Goal: Task Accomplishment & Management: Use online tool/utility

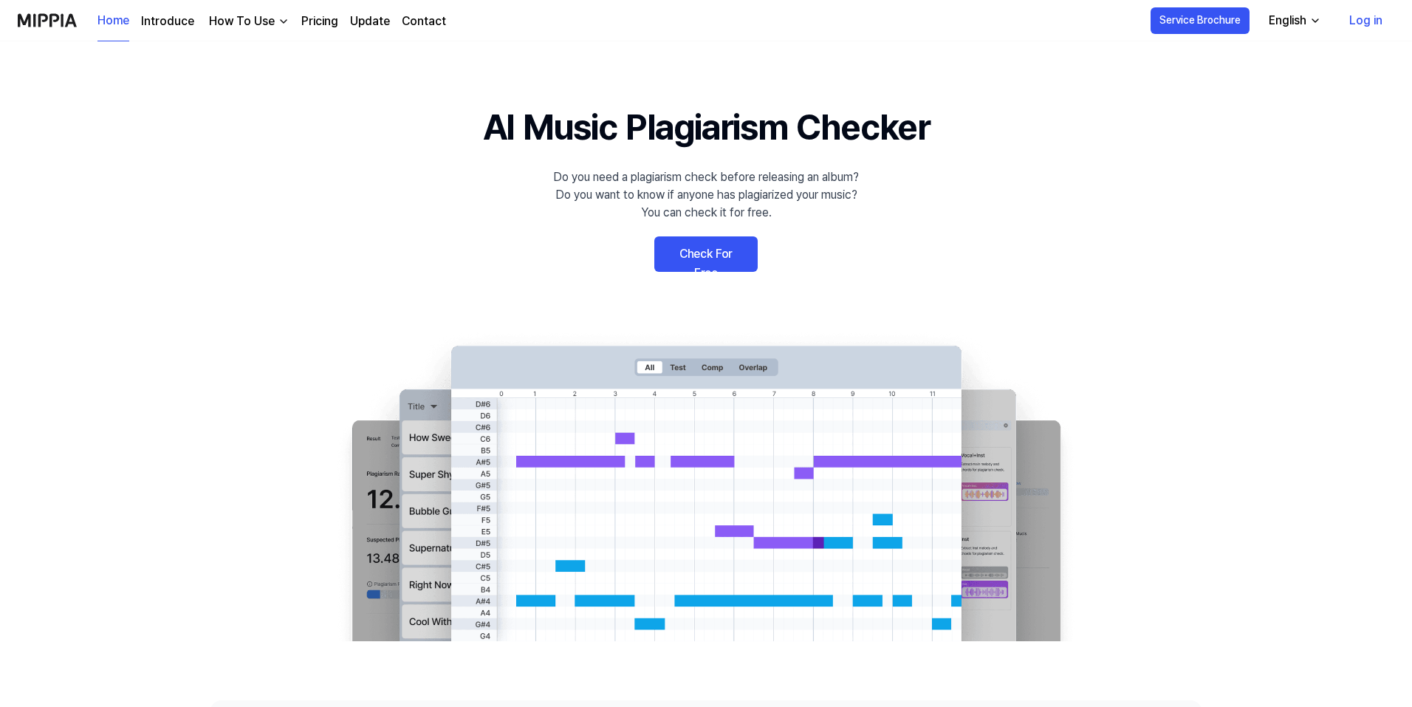
click at [1364, 17] on link "Log in" at bounding box center [1365, 20] width 57 height 41
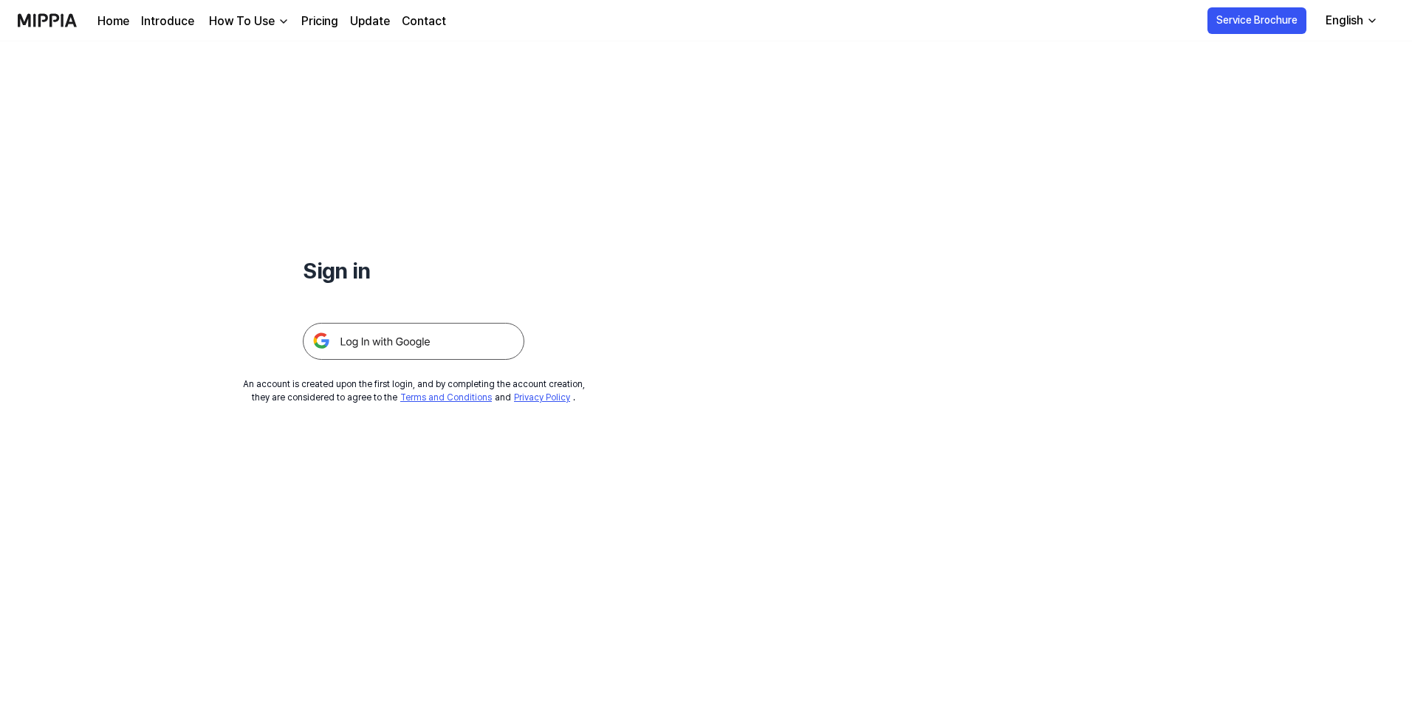
click at [421, 337] on img at bounding box center [413, 341] width 221 height 37
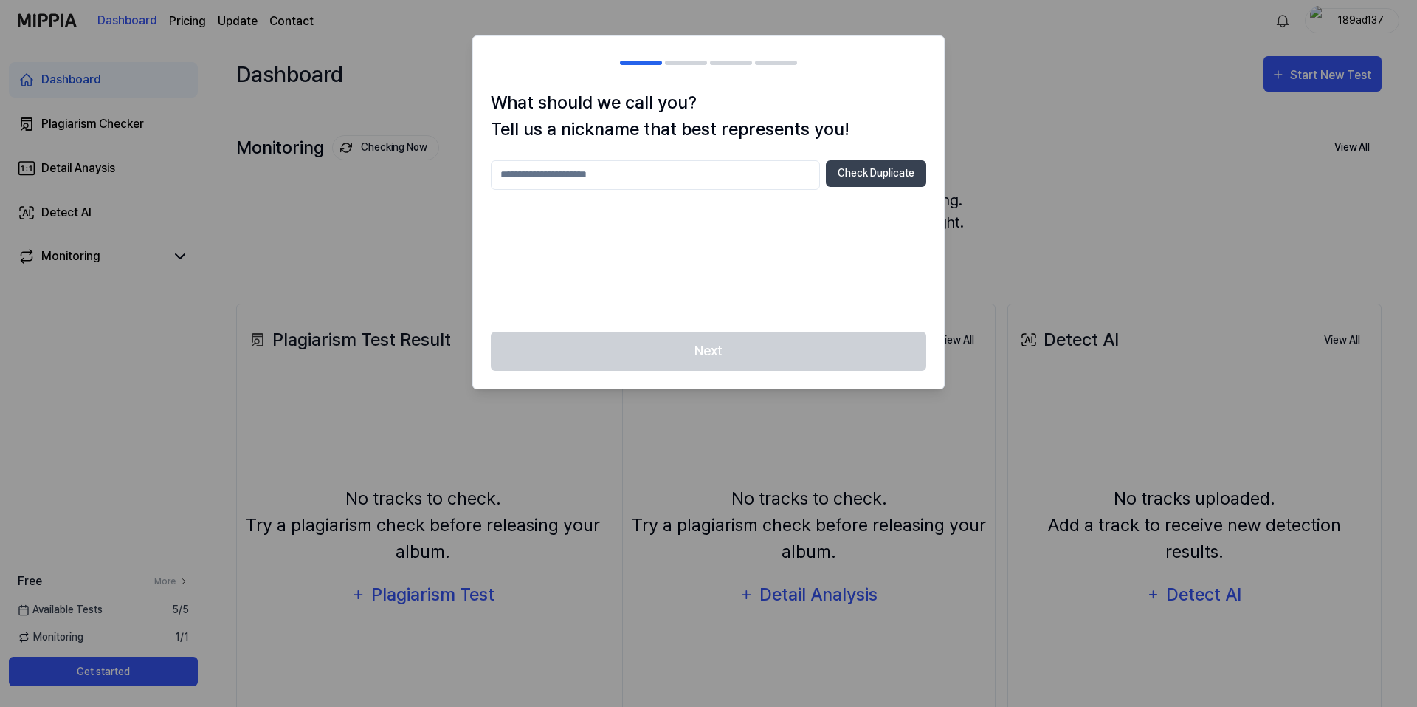
click at [647, 173] on input "text" at bounding box center [655, 175] width 329 height 30
type input "****"
click at [805, 228] on div "**** Check Duplicate" at bounding box center [709, 237] width 436 height 154
click at [863, 172] on button "Check Duplicate" at bounding box center [876, 173] width 100 height 27
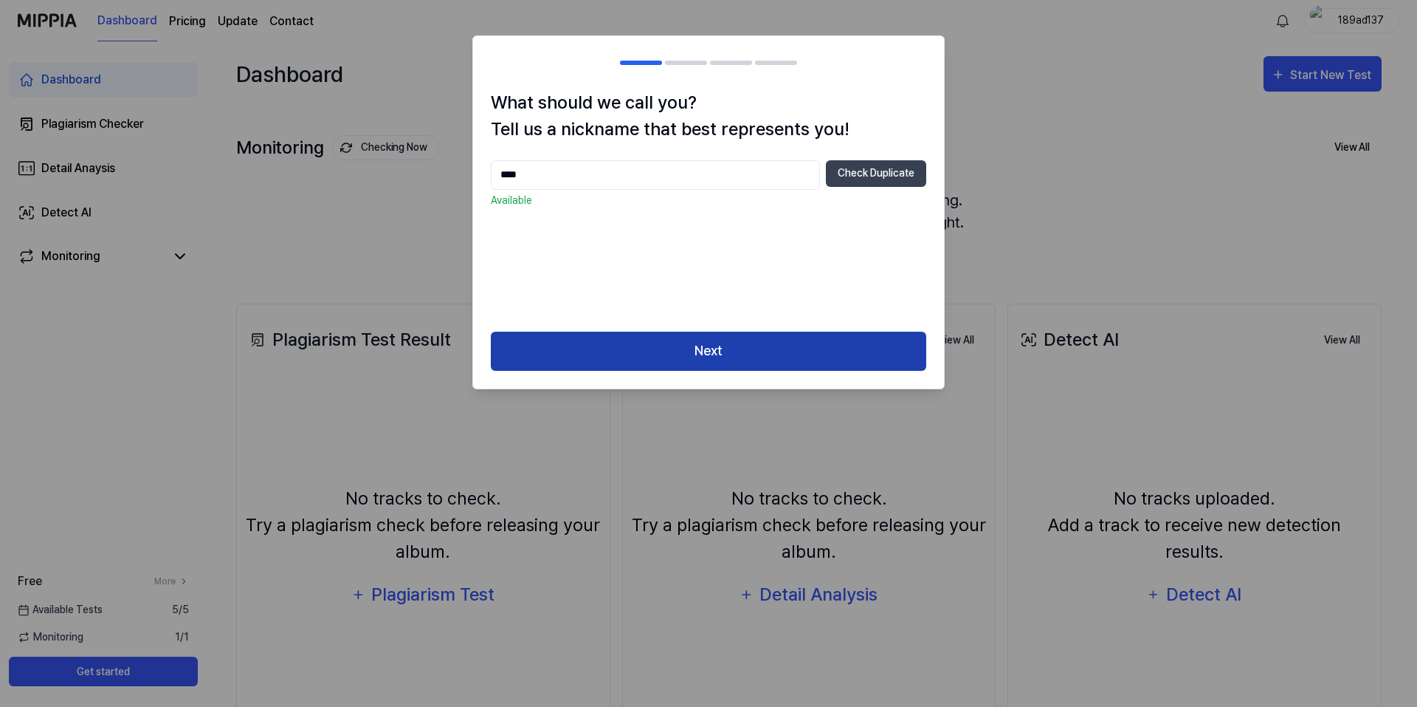
click at [723, 349] on button "Next" at bounding box center [709, 350] width 436 height 39
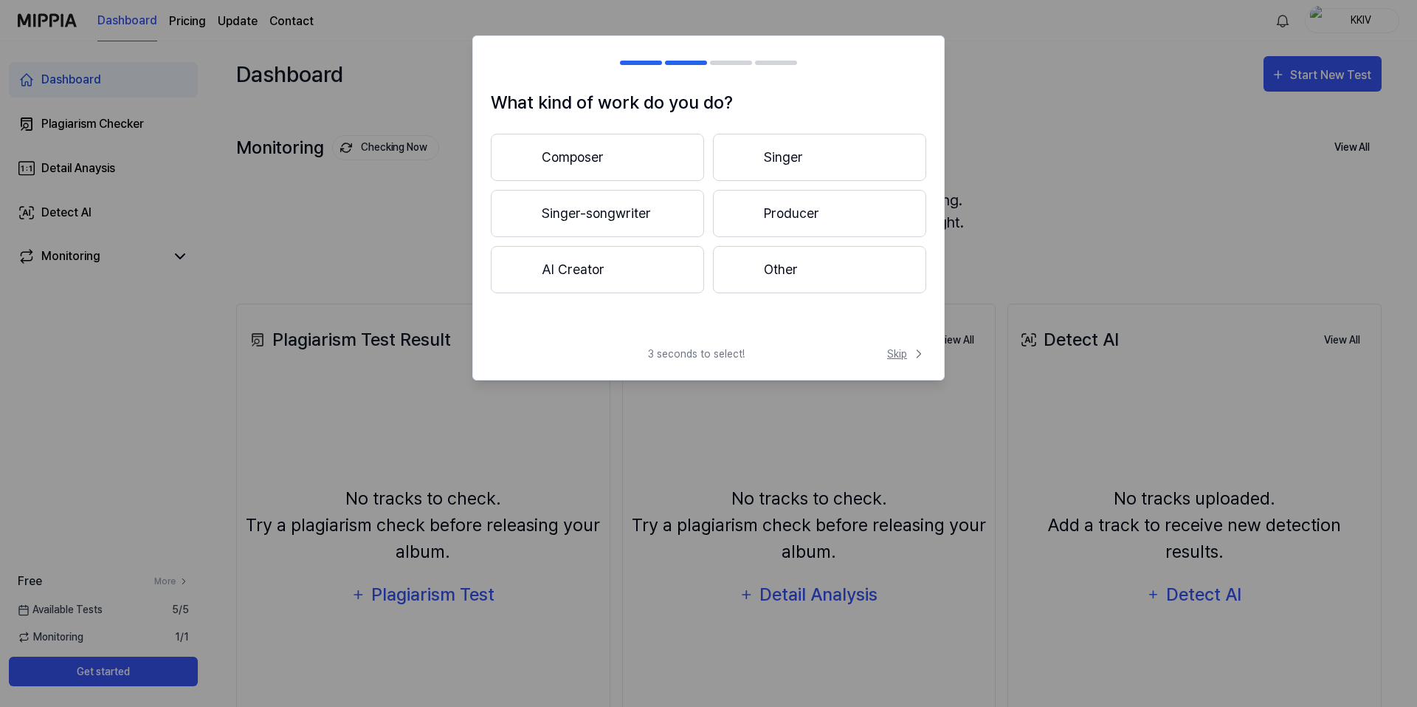
click at [898, 350] on span "Skip" at bounding box center [906, 354] width 39 height 16
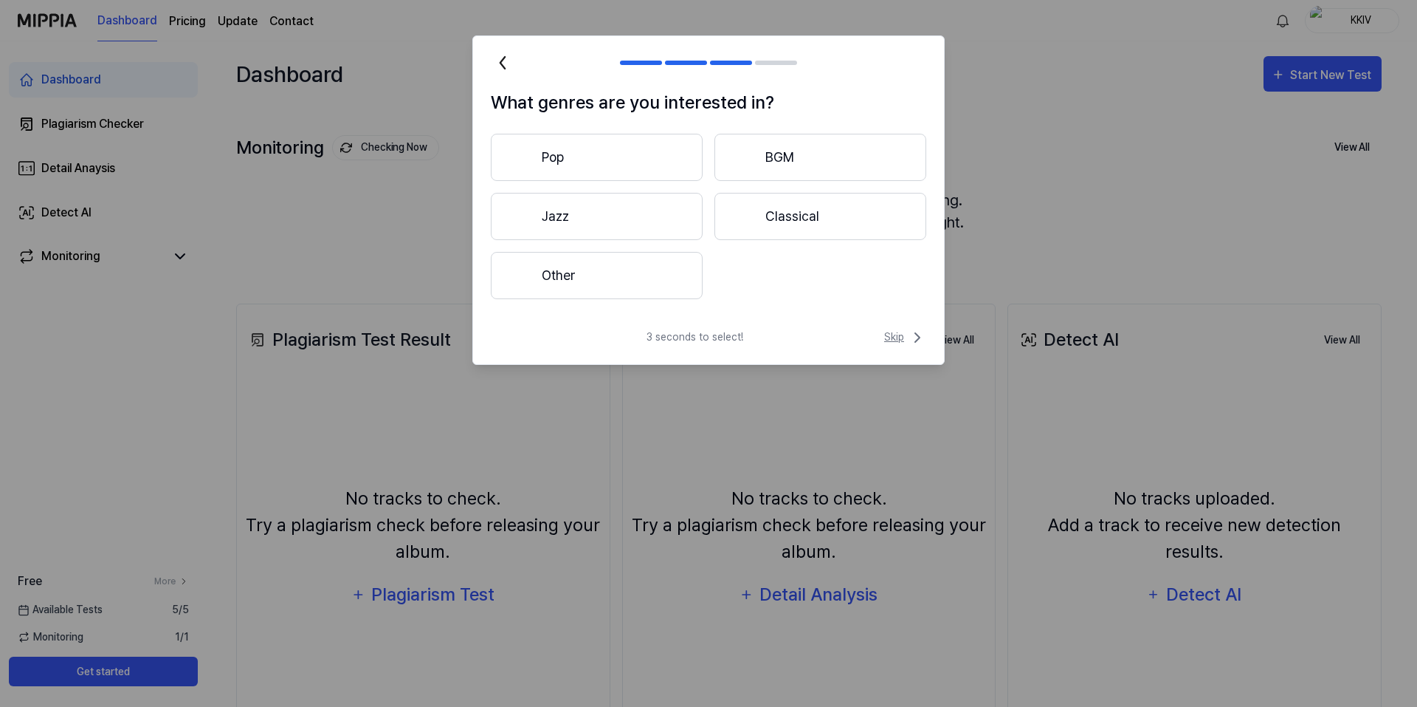
click at [901, 334] on span "Skip" at bounding box center [905, 338] width 42 height 18
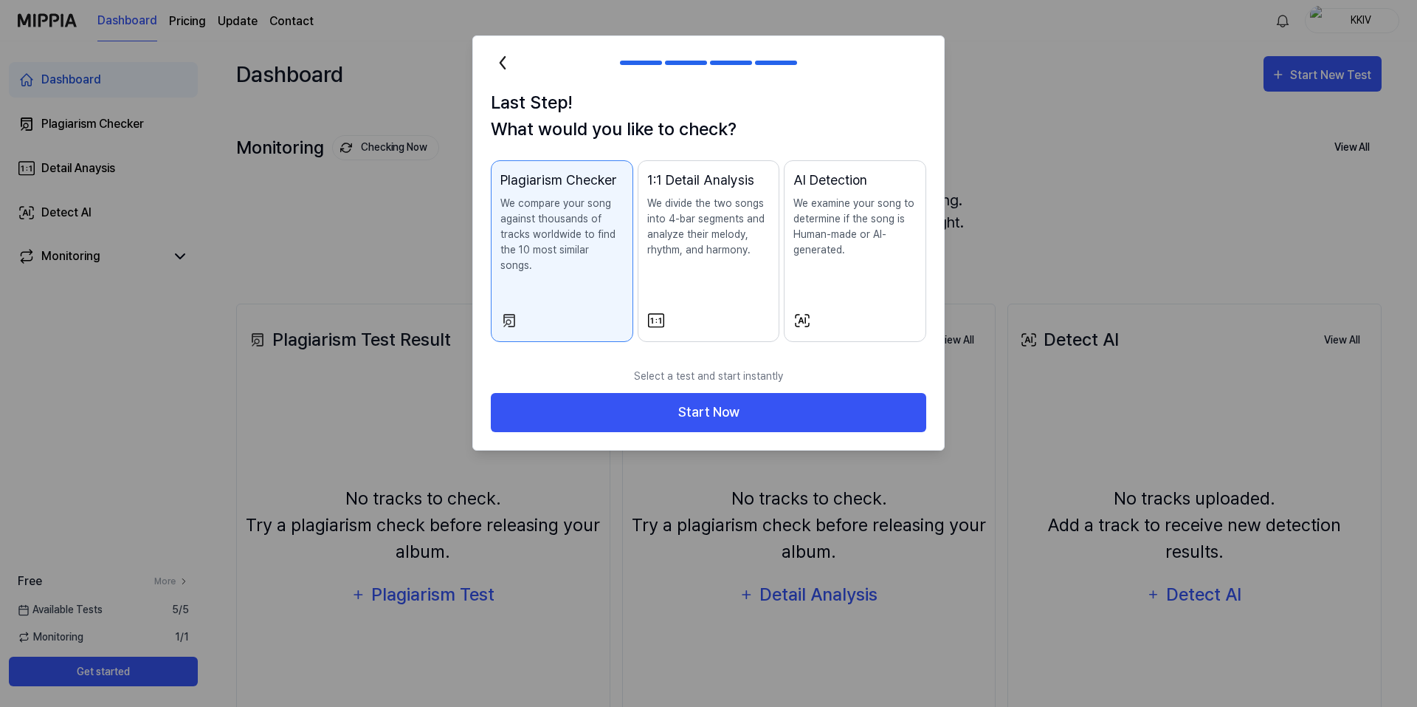
click at [825, 343] on div "Last Step! What would you like to check? Plagiarism Checker We compare your son…" at bounding box center [708, 224] width 471 height 270
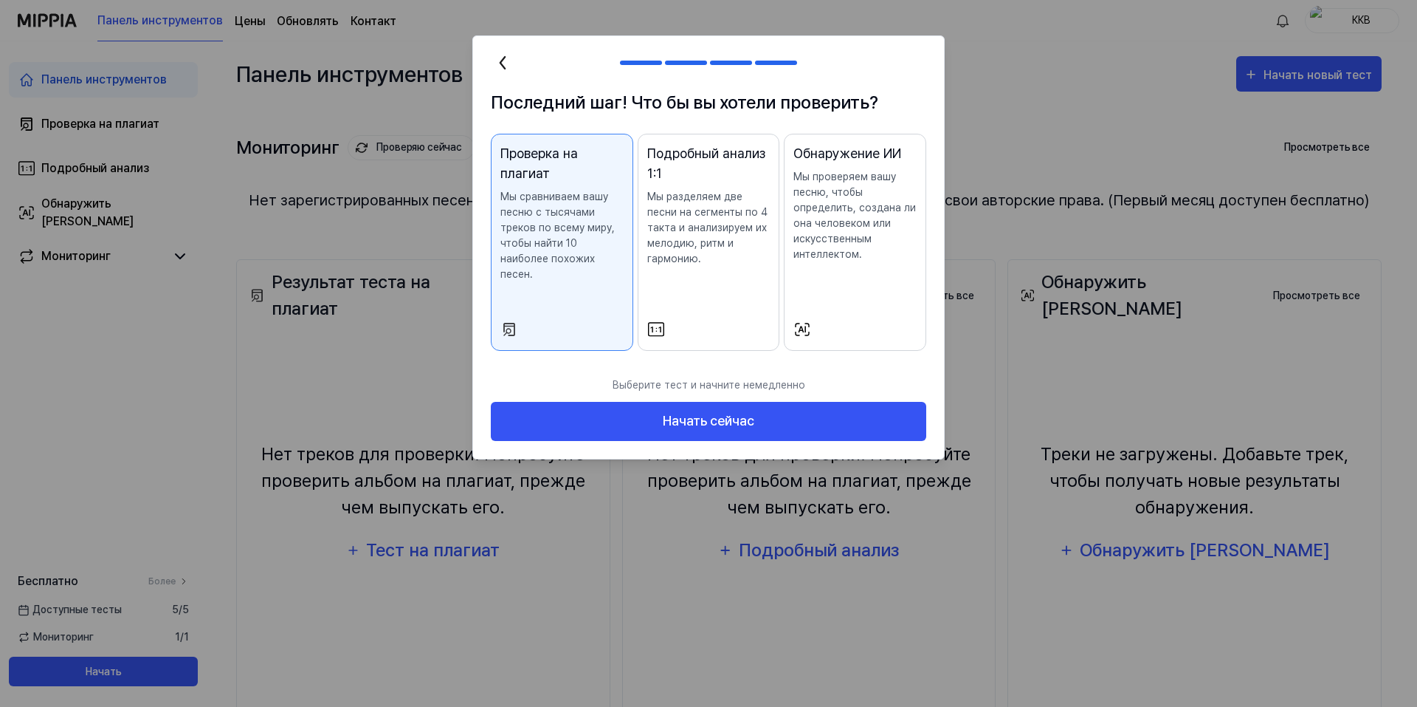
click at [736, 168] on font "Подробный анализ 1:1" at bounding box center [708, 163] width 123 height 40
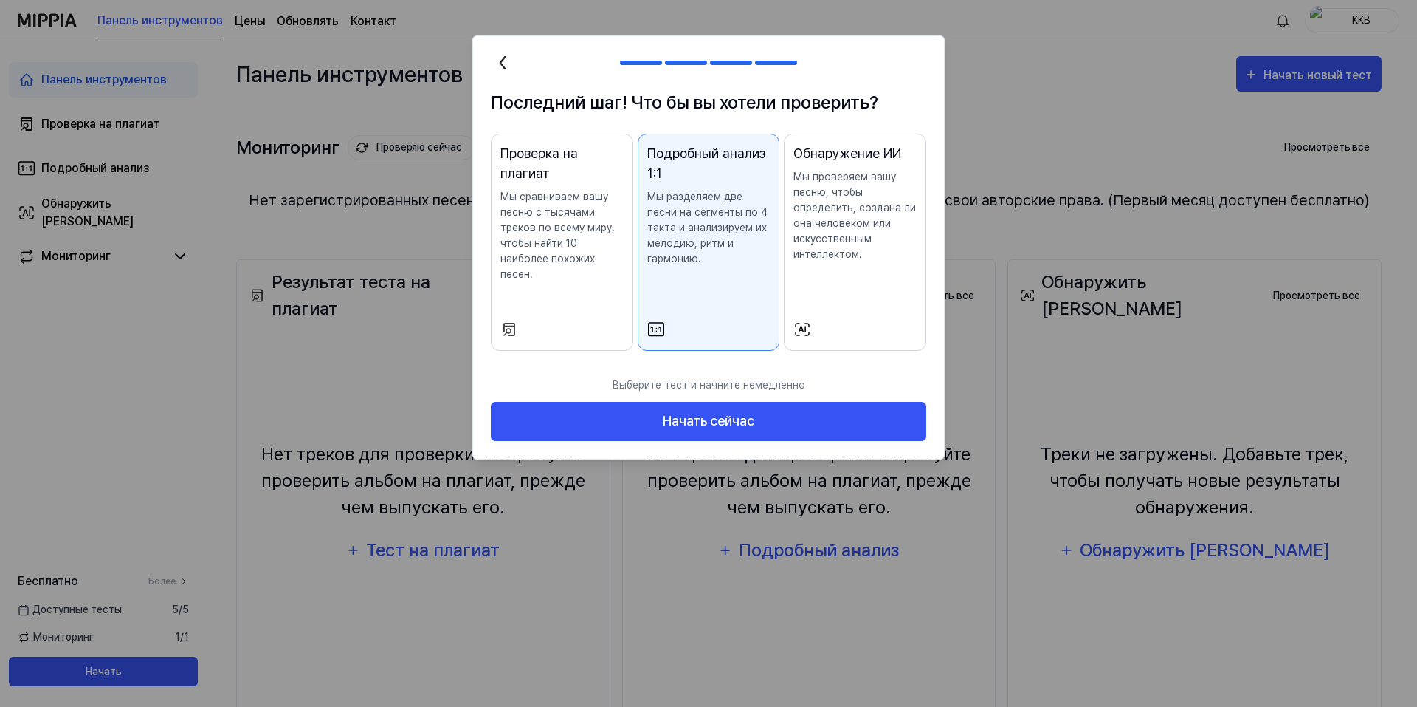
click at [833, 233] on font "Мы проверяем вашу песню, чтобы определить, создана ли она человеком или искусст…" at bounding box center [855, 215] width 123 height 89
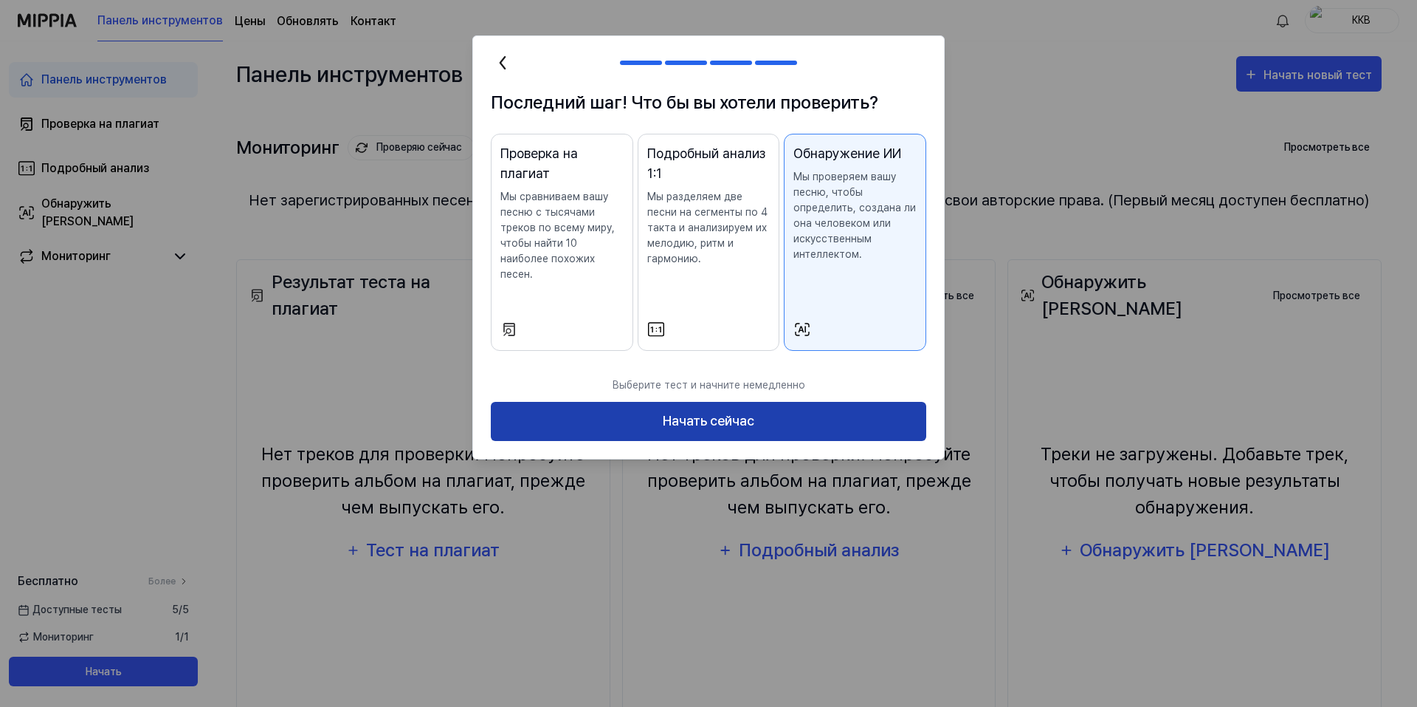
click at [727, 413] on font "Начать сейчас" at bounding box center [709, 420] width 92 height 21
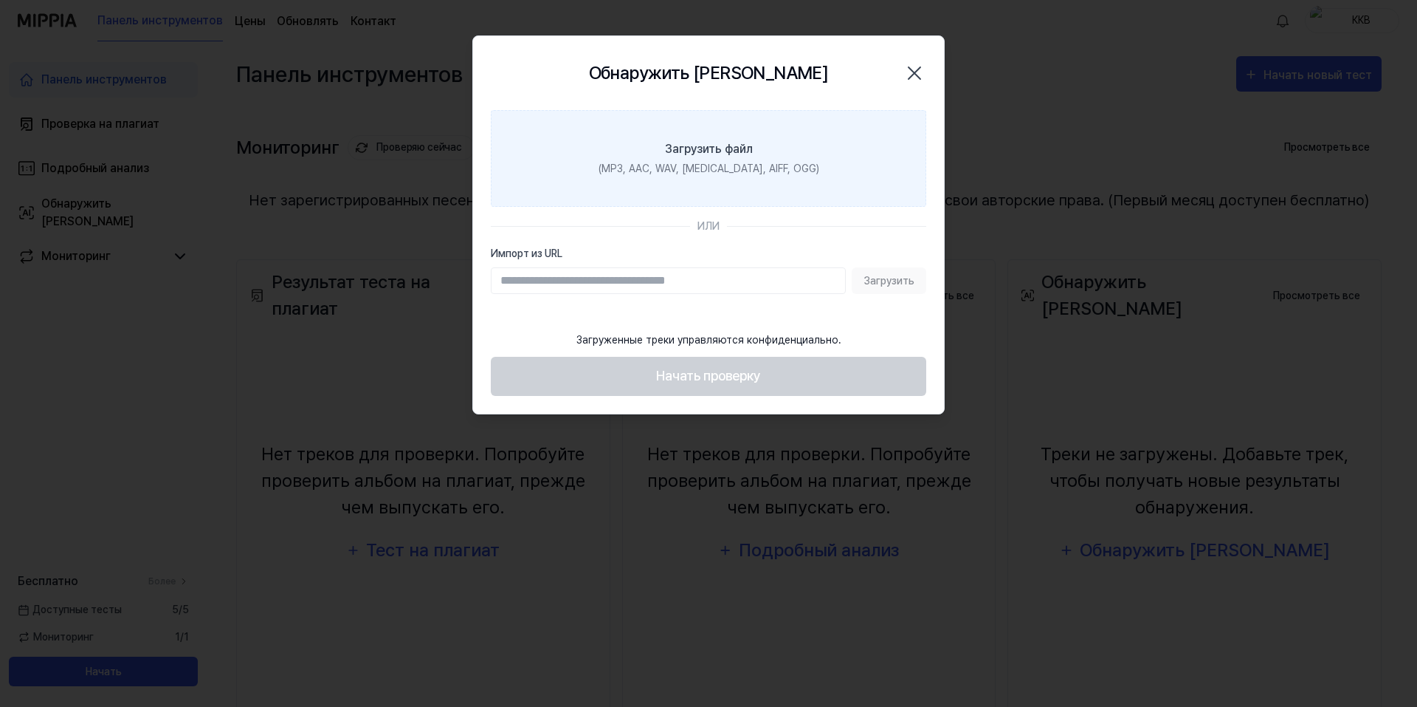
click at [715, 142] on font "Загрузить файл" at bounding box center [709, 149] width 88 height 14
click at [0, 0] on input "Загрузить файл (MP3, AAC, WAV, [MEDICAL_DATA], AIFF, OGG)" at bounding box center [0, 0] width 0 height 0
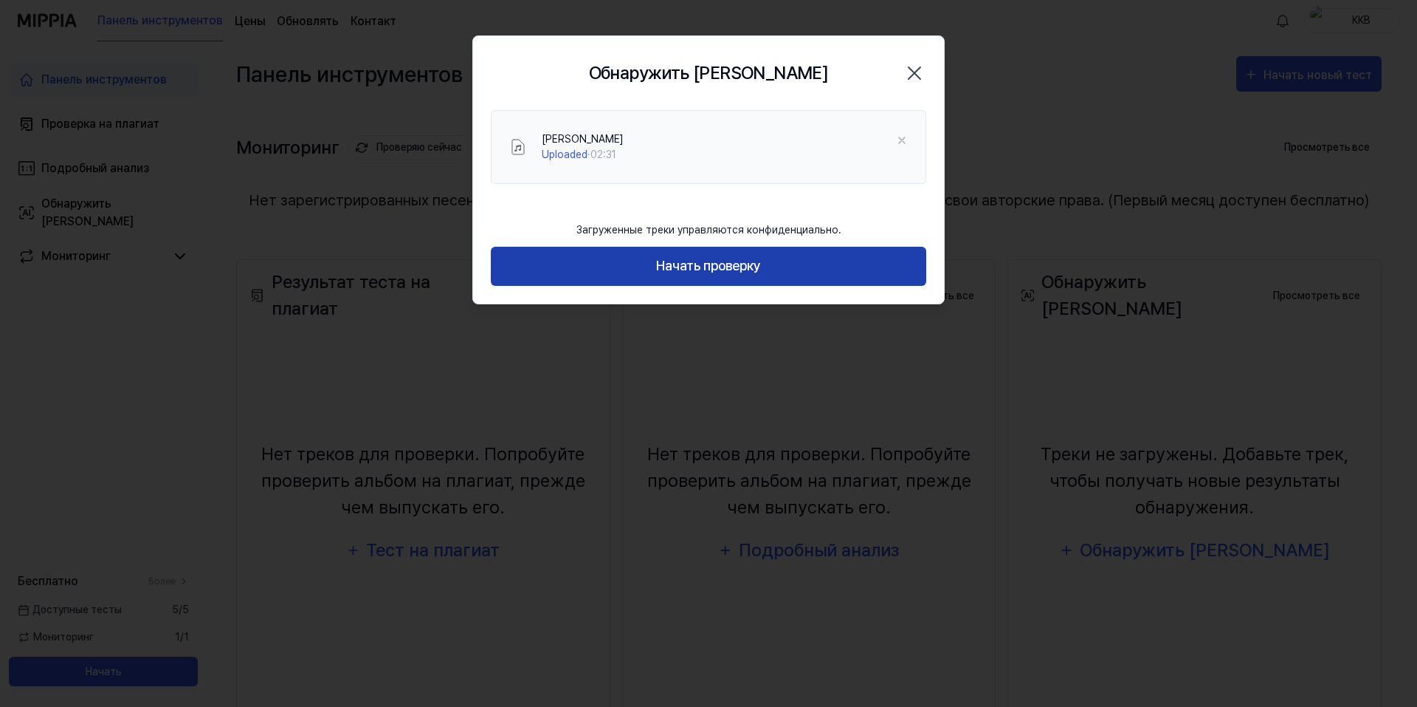
click at [748, 268] on font "Начать проверку" at bounding box center [708, 266] width 105 height 16
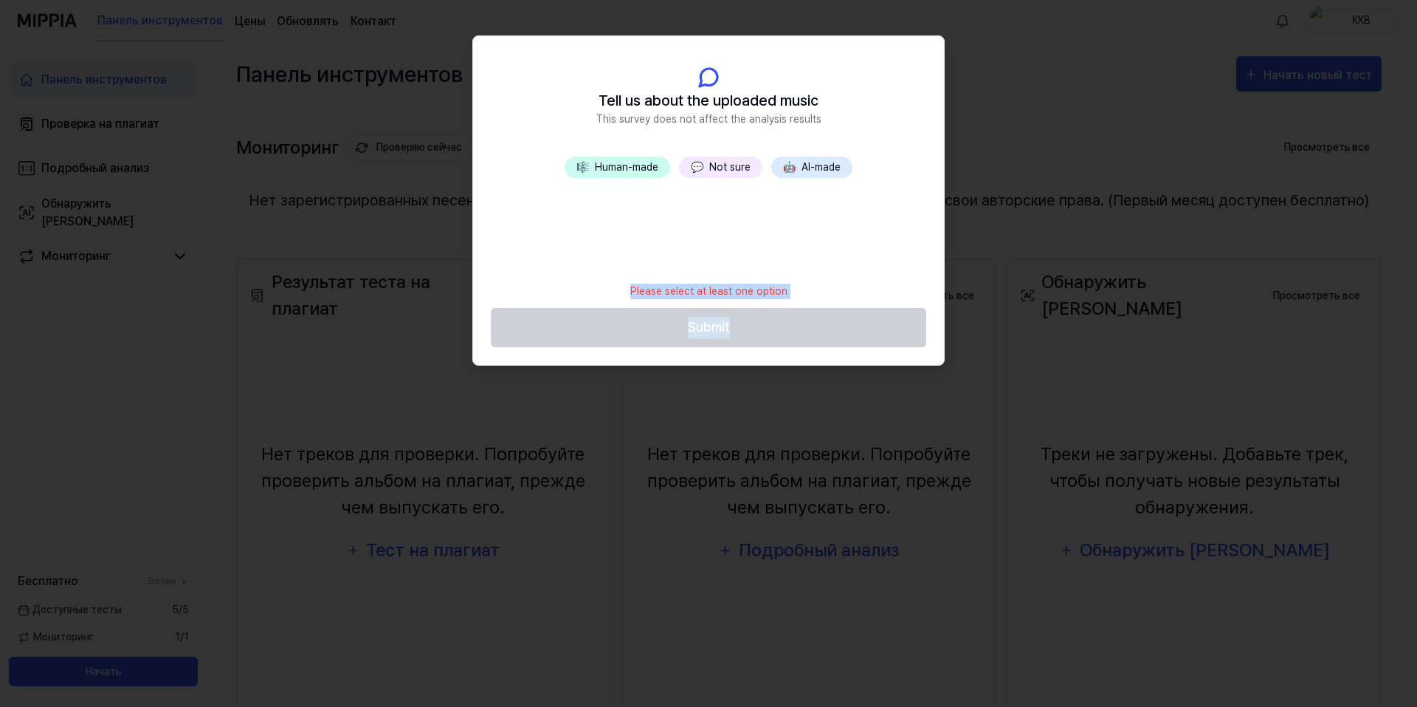
drag, startPoint x: 691, startPoint y: 293, endPoint x: 820, endPoint y: 294, distance: 129.2
click at [813, 299] on footer "Please select at least one option Submit" at bounding box center [709, 311] width 436 height 72
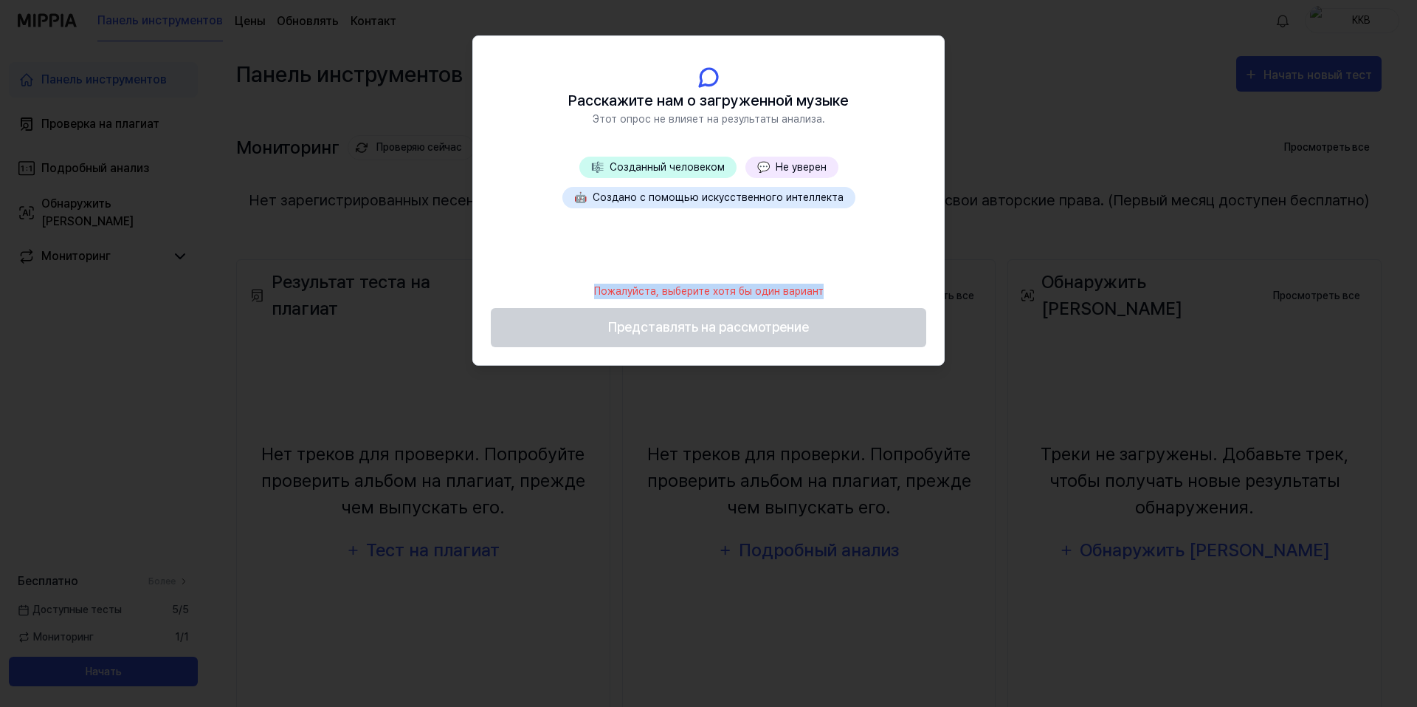
click at [851, 317] on footer "Пожалуйста, выберите хотя бы один вариант Представлять на рассмотрение" at bounding box center [709, 311] width 436 height 72
click at [797, 166] on font "Не уверен" at bounding box center [801, 167] width 51 height 12
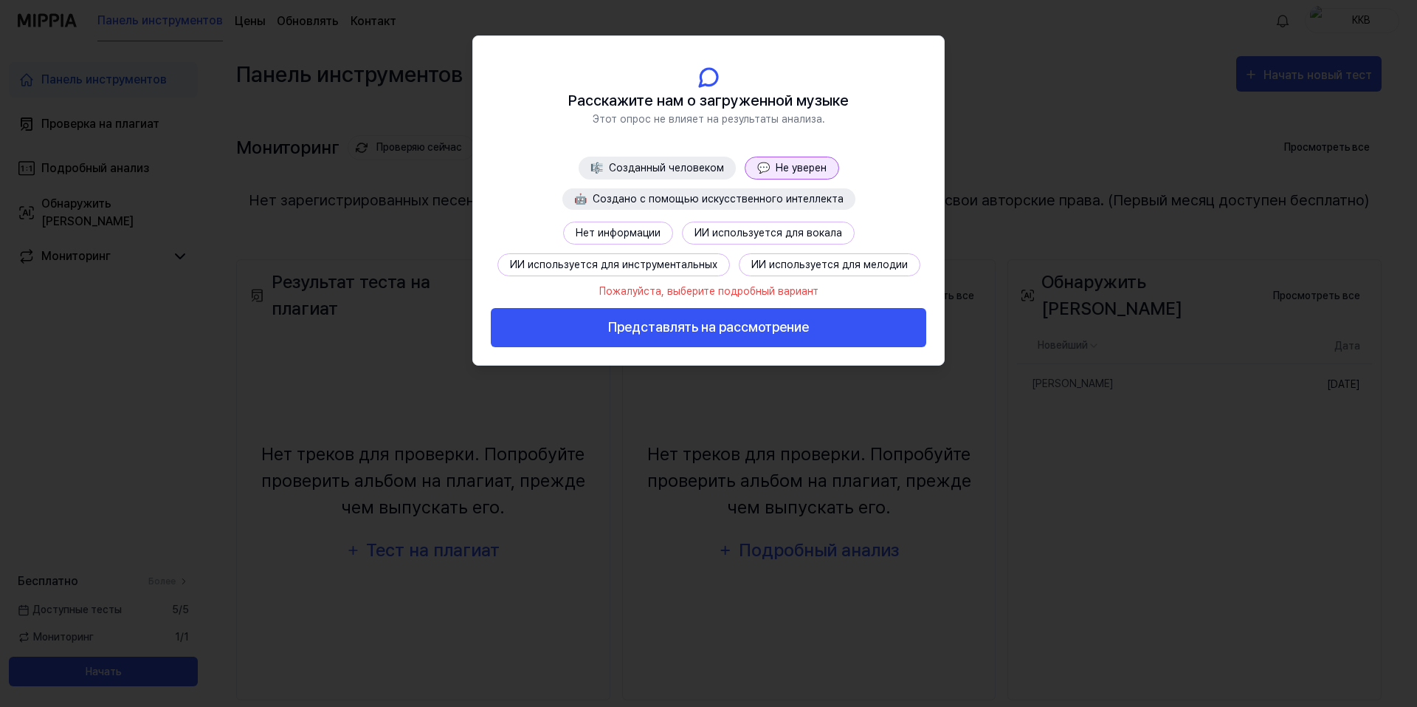
click at [629, 224] on button "Нет информации" at bounding box center [618, 232] width 110 height 23
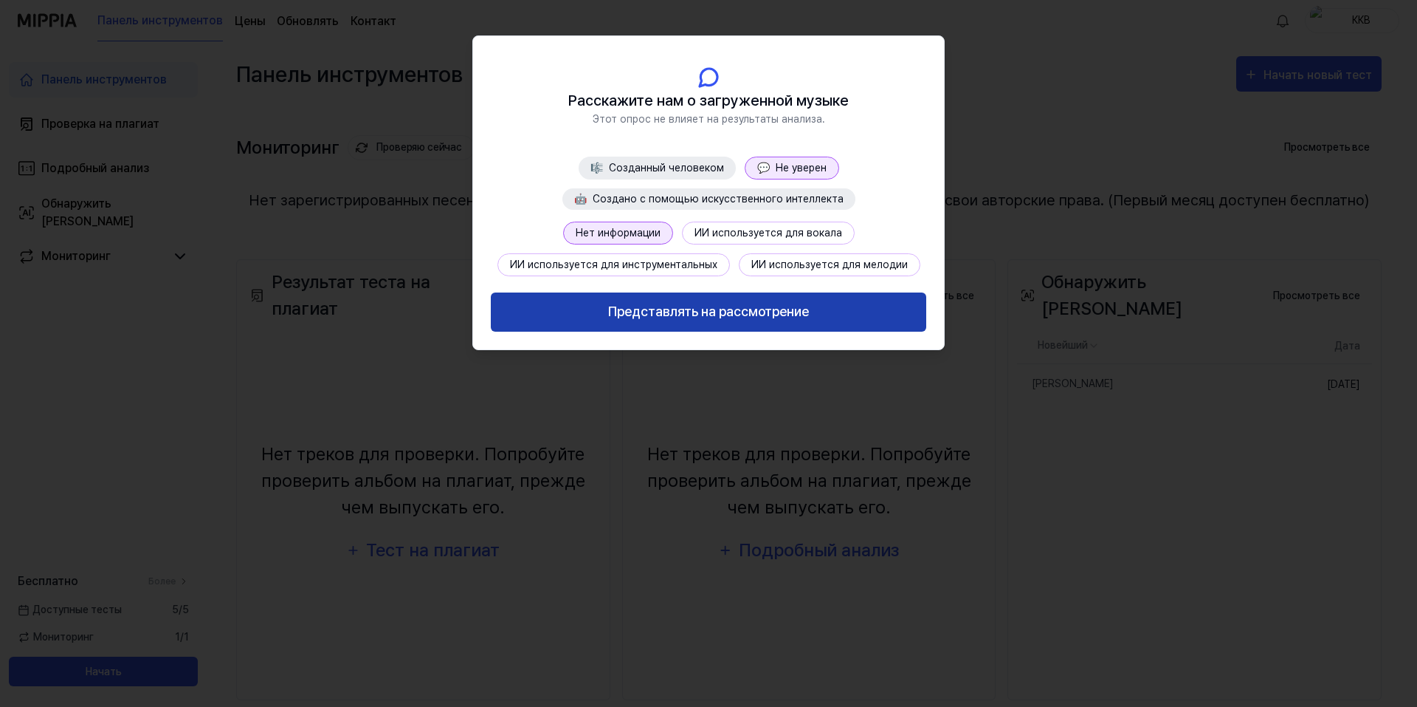
click at [726, 317] on font "Представлять на рассмотрение" at bounding box center [708, 311] width 201 height 16
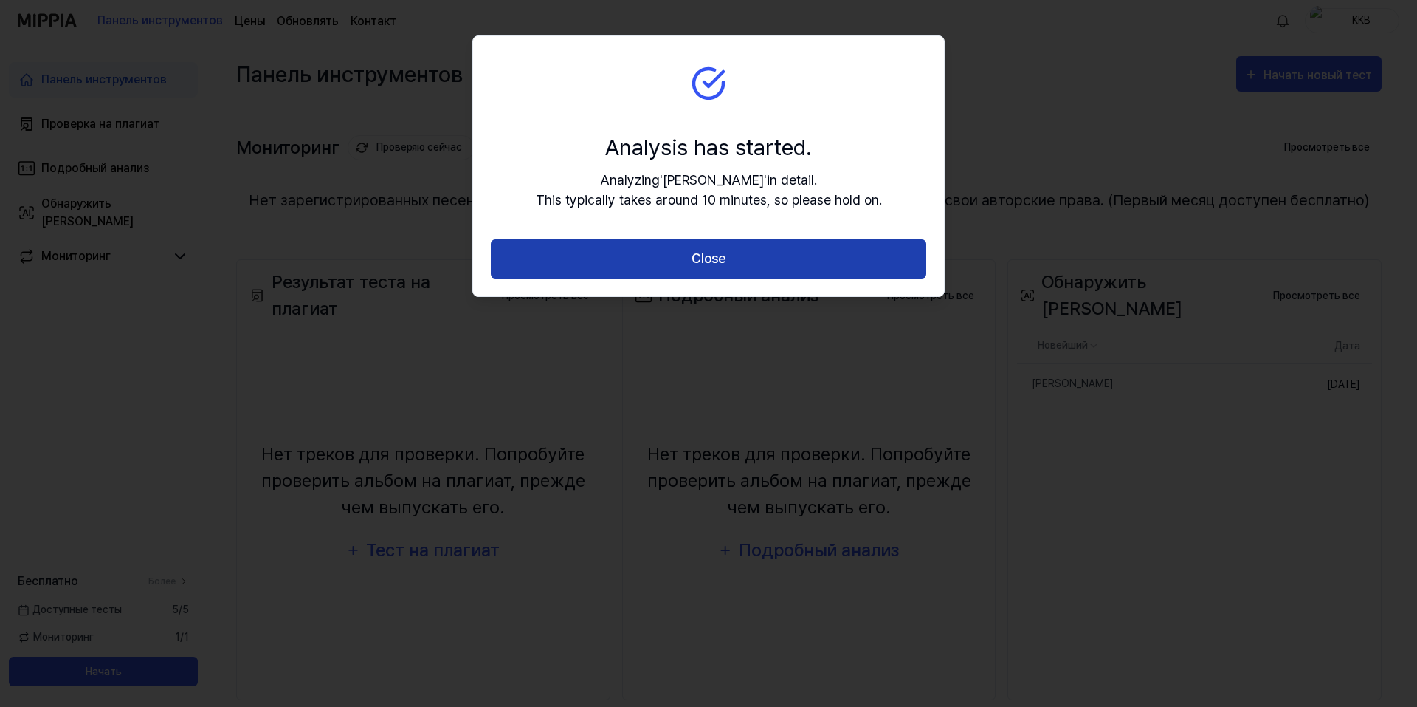
click at [752, 251] on button "Close" at bounding box center [709, 258] width 436 height 39
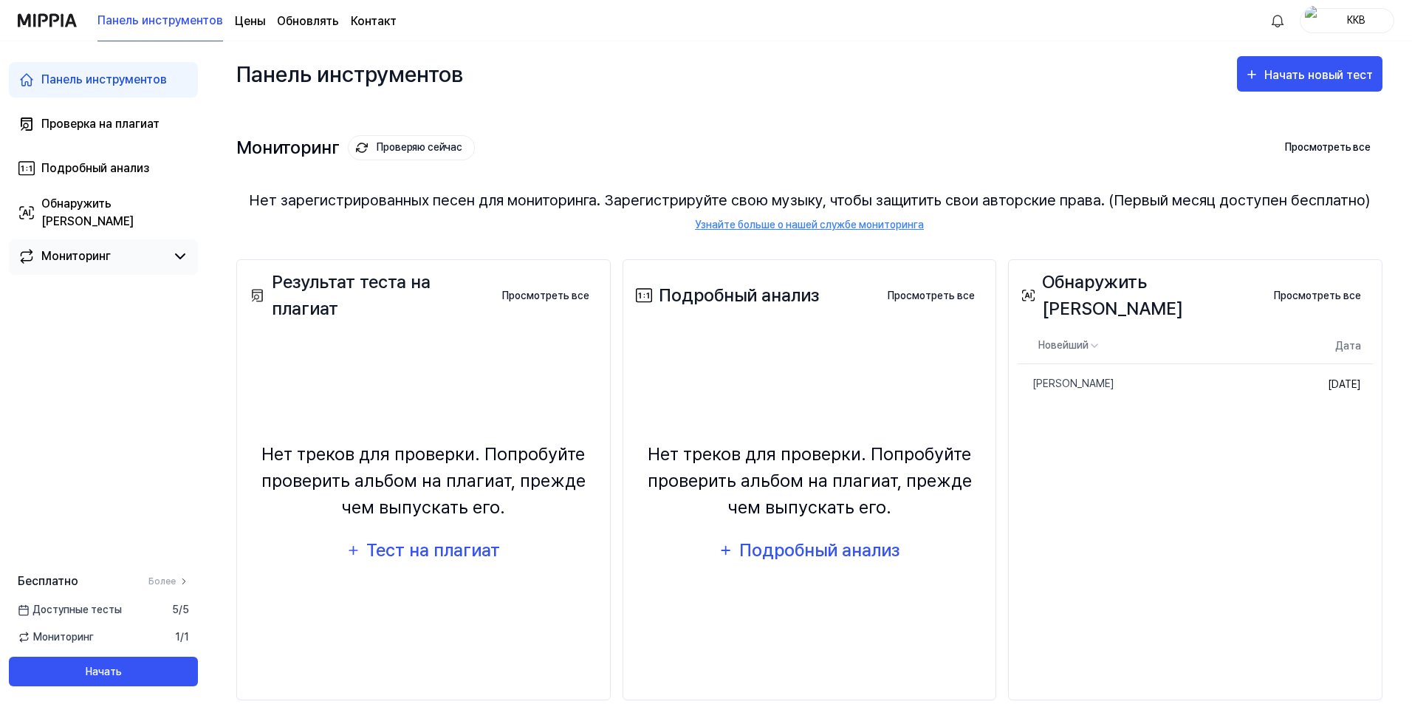
click at [123, 256] on link "Мониторинг" at bounding box center [92, 256] width 148 height 18
click at [106, 259] on font "Мониторинг" at bounding box center [75, 256] width 69 height 14
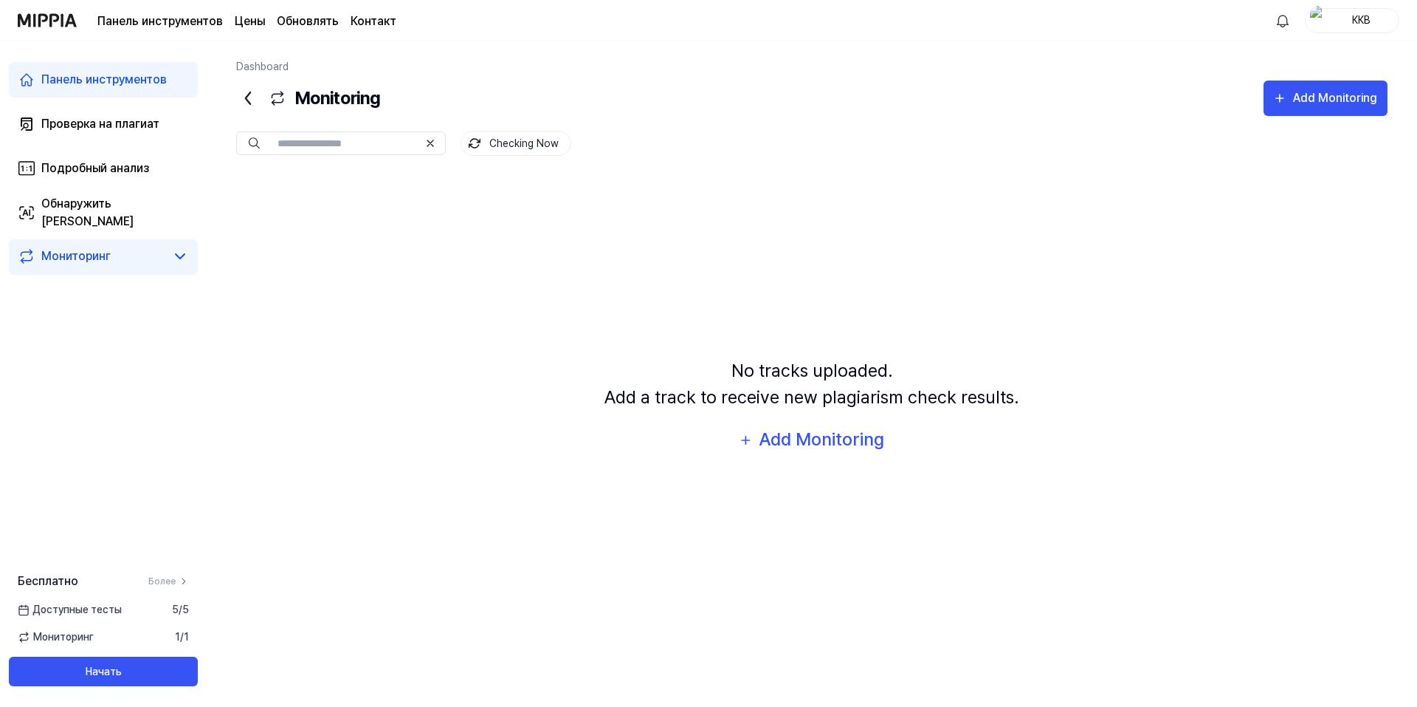
click at [331, 281] on div "No tracks uploaded. Add a track to receive new plagiarism check results. Add Mo…" at bounding box center [812, 407] width 1152 height 464
click at [100, 213] on font "Обнаружить [PERSON_NAME]" at bounding box center [87, 212] width 92 height 32
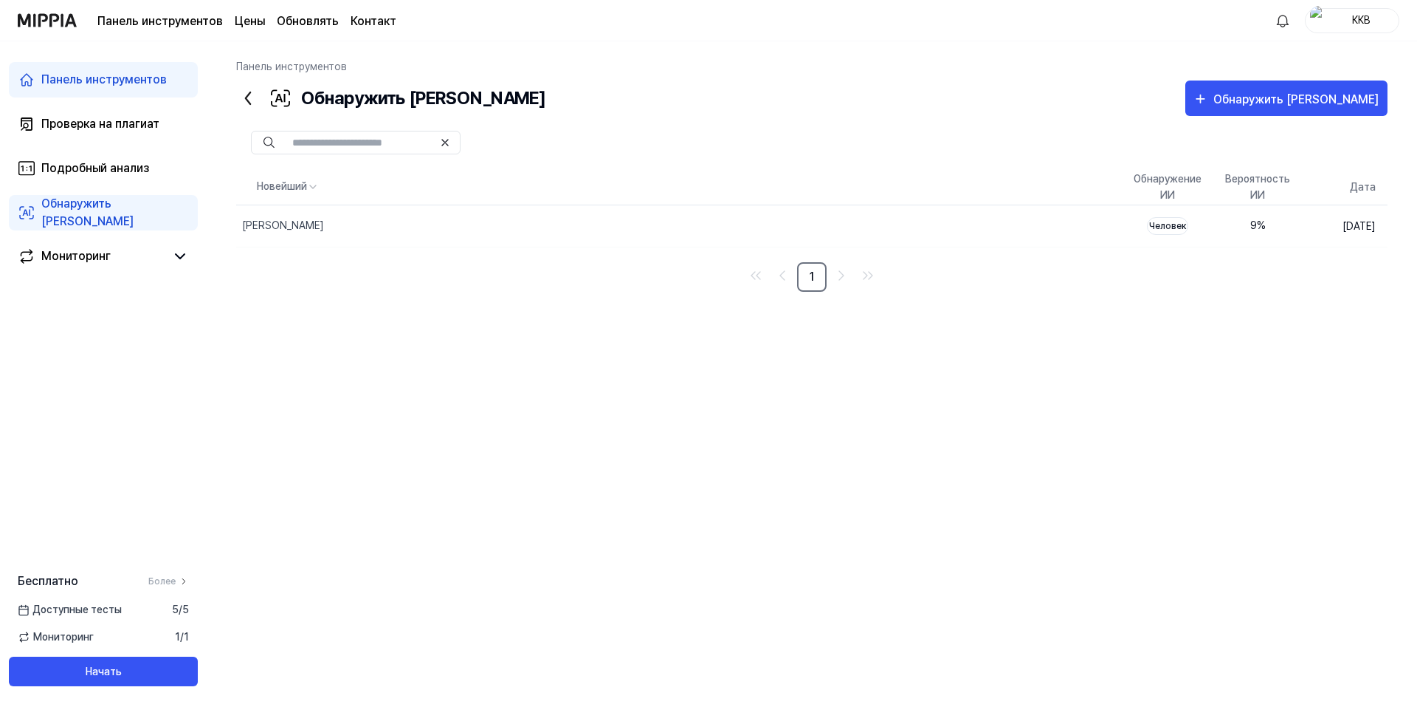
click at [946, 281] on nav "1" at bounding box center [812, 277] width 1152 height 30
click at [997, 257] on div "Новейший Обнаружение ИИ Вероятность ИИ [PERSON_NAME] Удалить Человек 9 % [DATE]…" at bounding box center [812, 230] width 1152 height 123
click at [1113, 293] on div "Новейший Обнаружение ИИ Вероятность ИИ [PERSON_NAME] Удалить Человек 9 % [DATE]…" at bounding box center [812, 398] width 1152 height 459
click at [392, 231] on div "[PERSON_NAME]" at bounding box center [638, 225] width 805 height 41
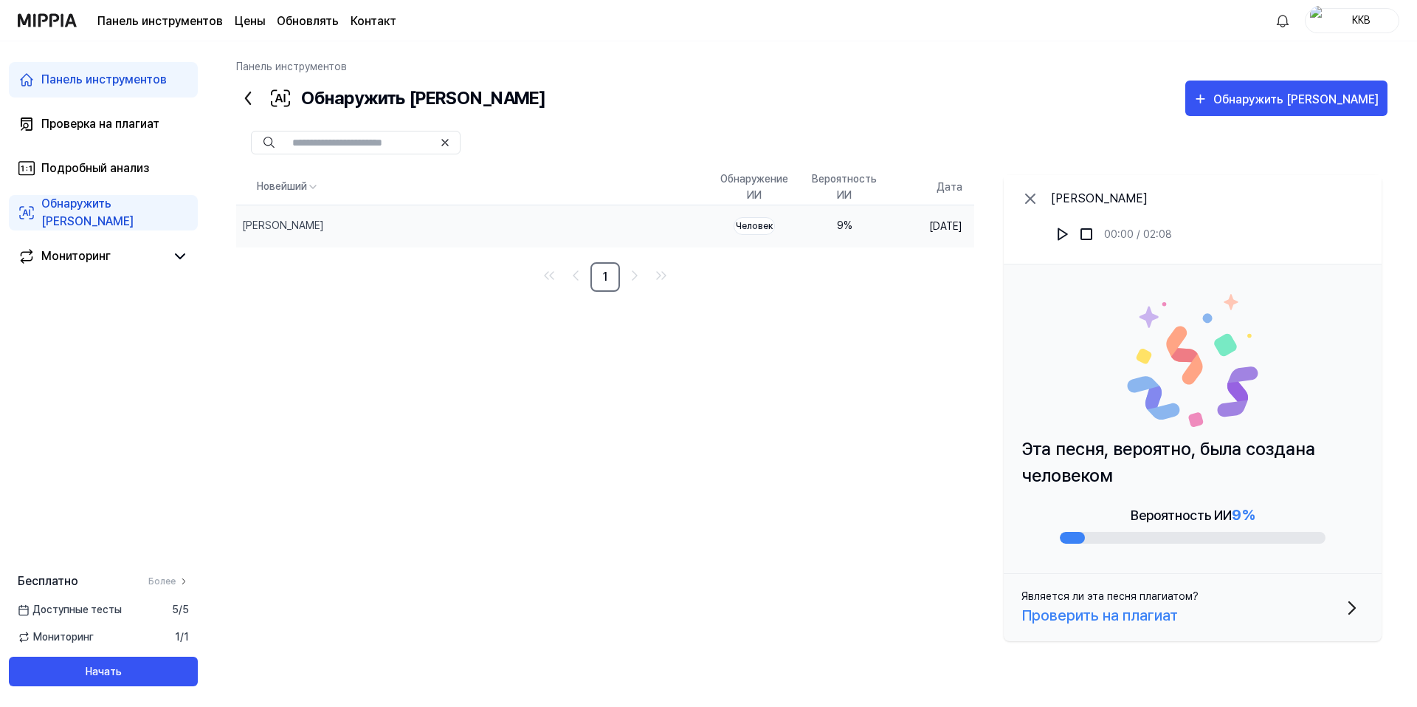
click at [1105, 435] on div "Эта песня, вероятно, была создана человеком Вероятность ИИ 9 %" at bounding box center [1193, 418] width 378 height 309
click at [934, 450] on div "Новейший Обнаружение ИИ Вероятность ИИ [PERSON_NAME] Удалить Человек 9 % [DATE]…" at bounding box center [812, 408] width 1152 height 478
click at [446, 225] on div "[PERSON_NAME]" at bounding box center [434, 225] width 396 height 41
click at [258, 217] on div "[PERSON_NAME]" at bounding box center [434, 225] width 396 height 41
click at [444, 313] on div "Новейший Обнаружение ИИ Вероятность ИИ [PERSON_NAME] Удалить Человек 9 % [DATE]…" at bounding box center [812, 408] width 1152 height 478
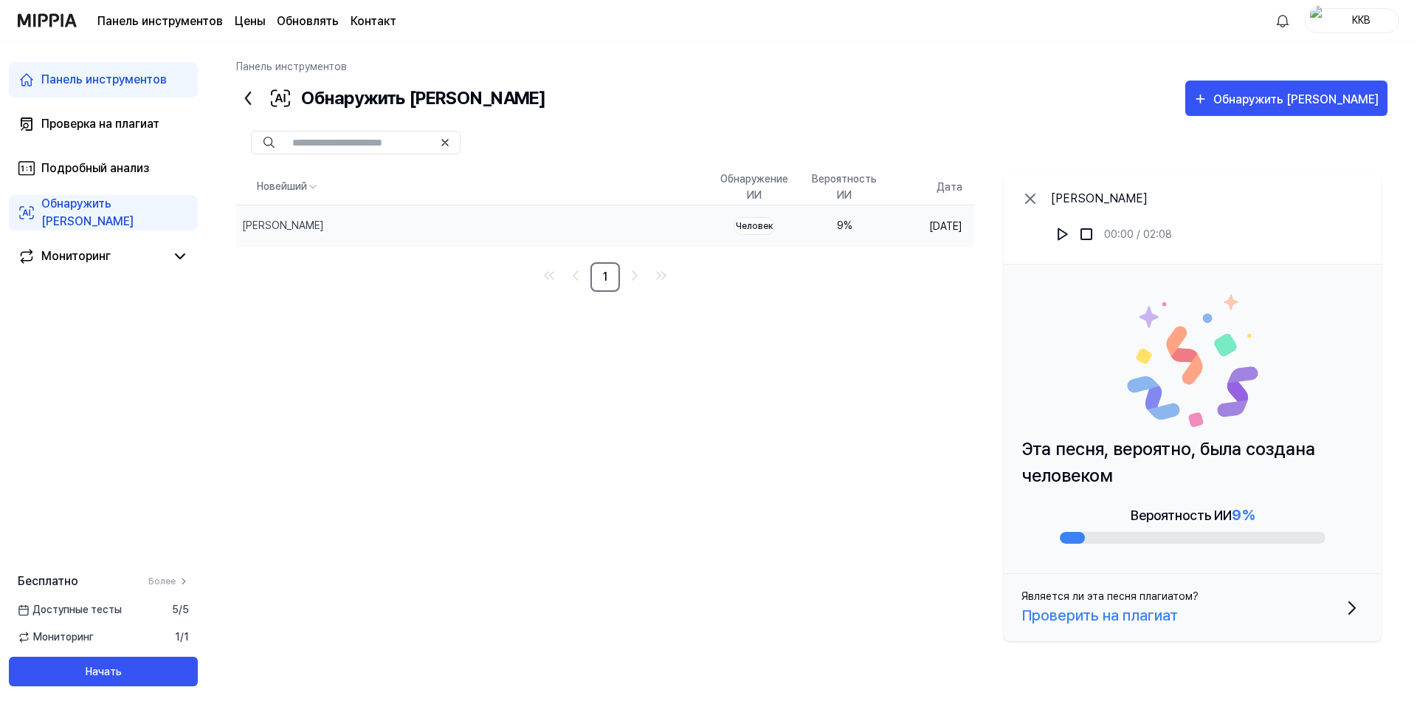
click at [364, 16] on font "Контакт" at bounding box center [374, 21] width 46 height 14
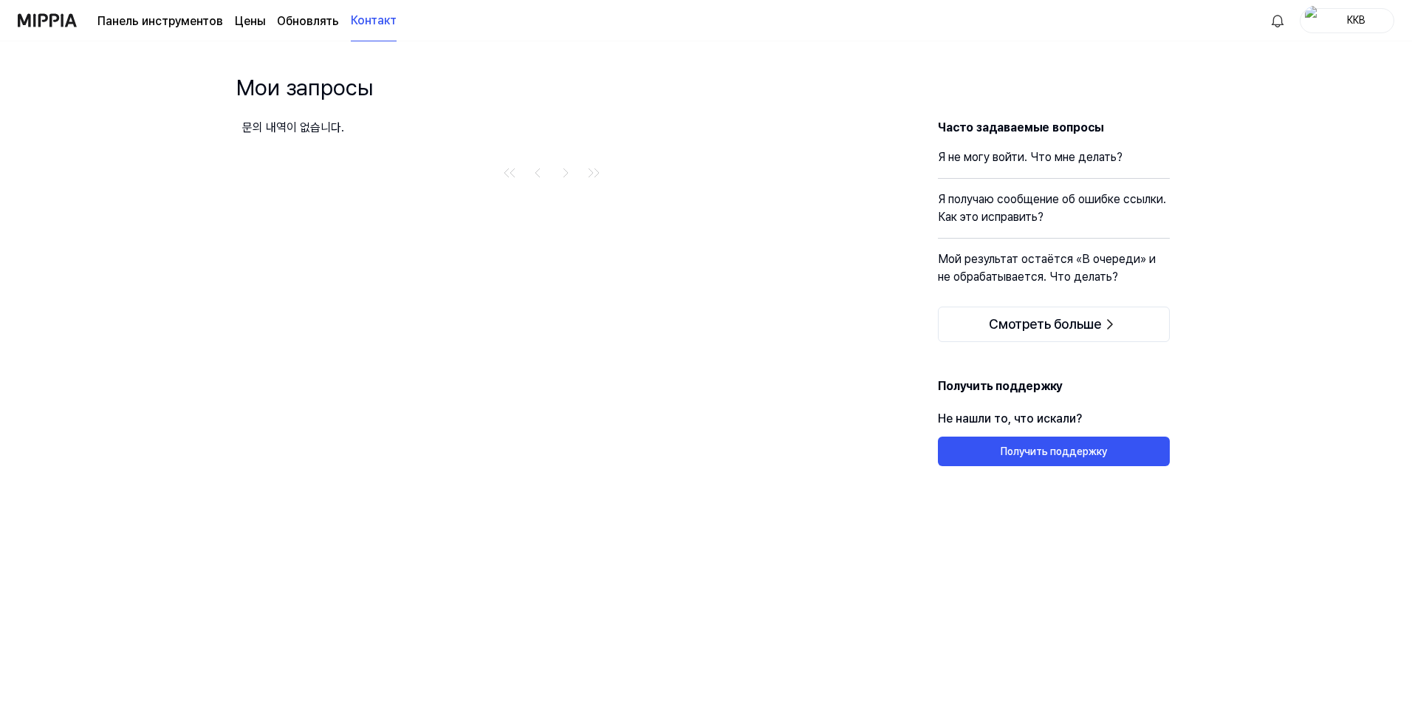
click at [303, 24] on font "Обновлять" at bounding box center [308, 21] width 62 height 14
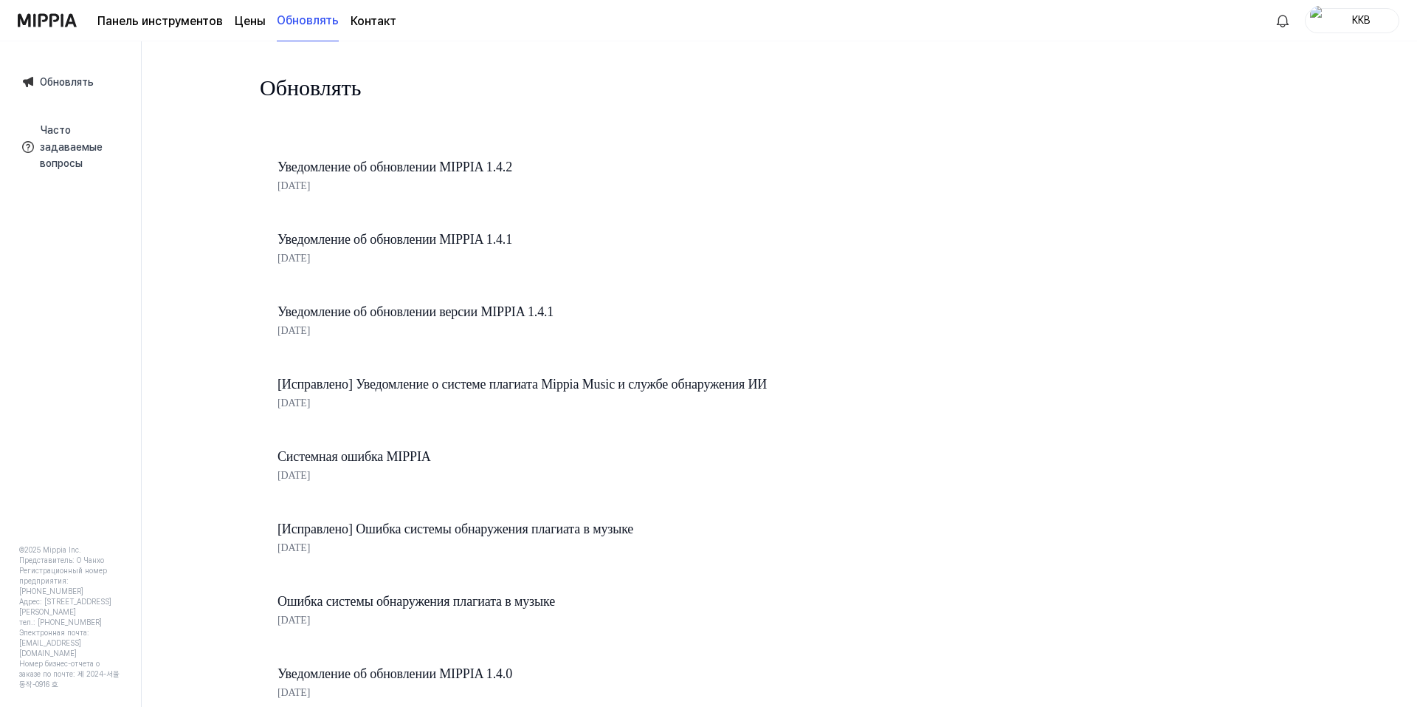
click at [426, 166] on font "Уведомление об обновлении MIPPIA 1.4.2" at bounding box center [395, 166] width 235 height 15
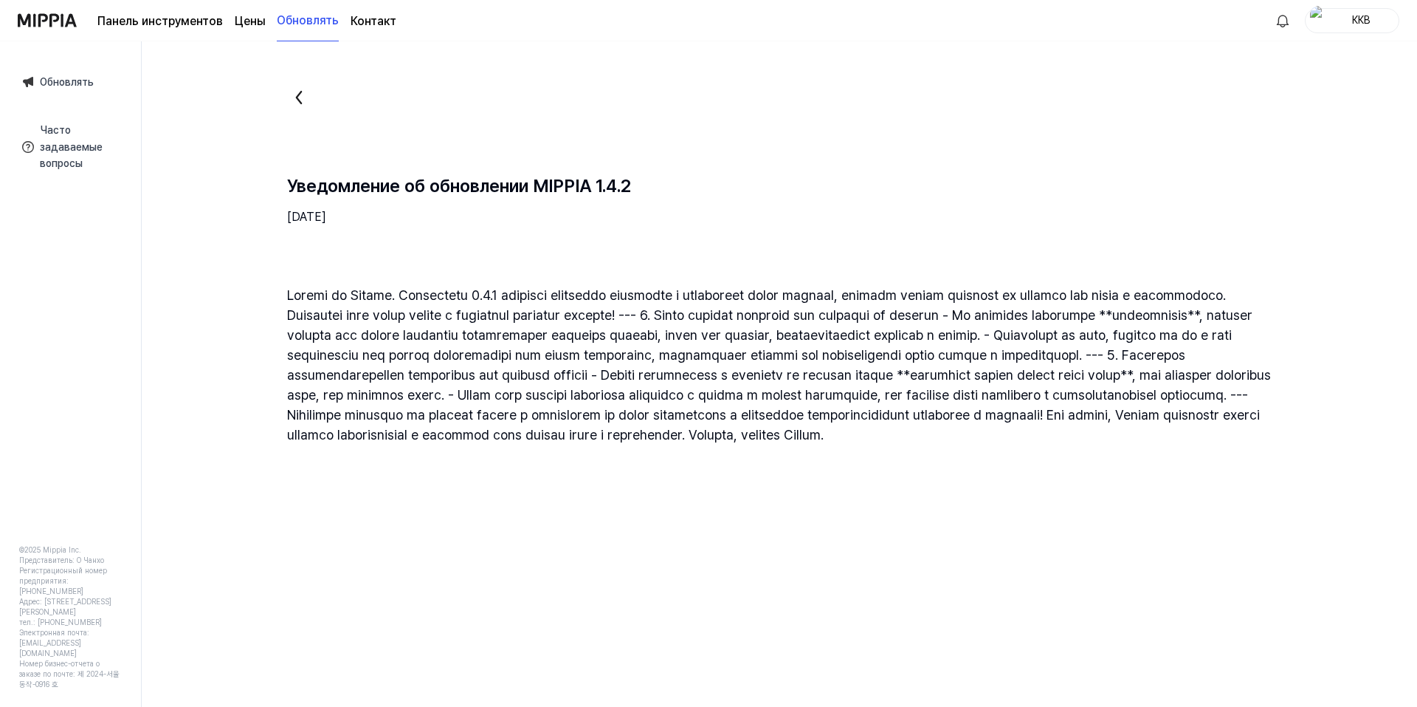
click at [671, 229] on div "Уведомление об обновлении MIPPIA 1.4.2 [DATE]" at bounding box center [779, 265] width 1020 height 359
click at [60, 21] on img at bounding box center [47, 20] width 59 height 41
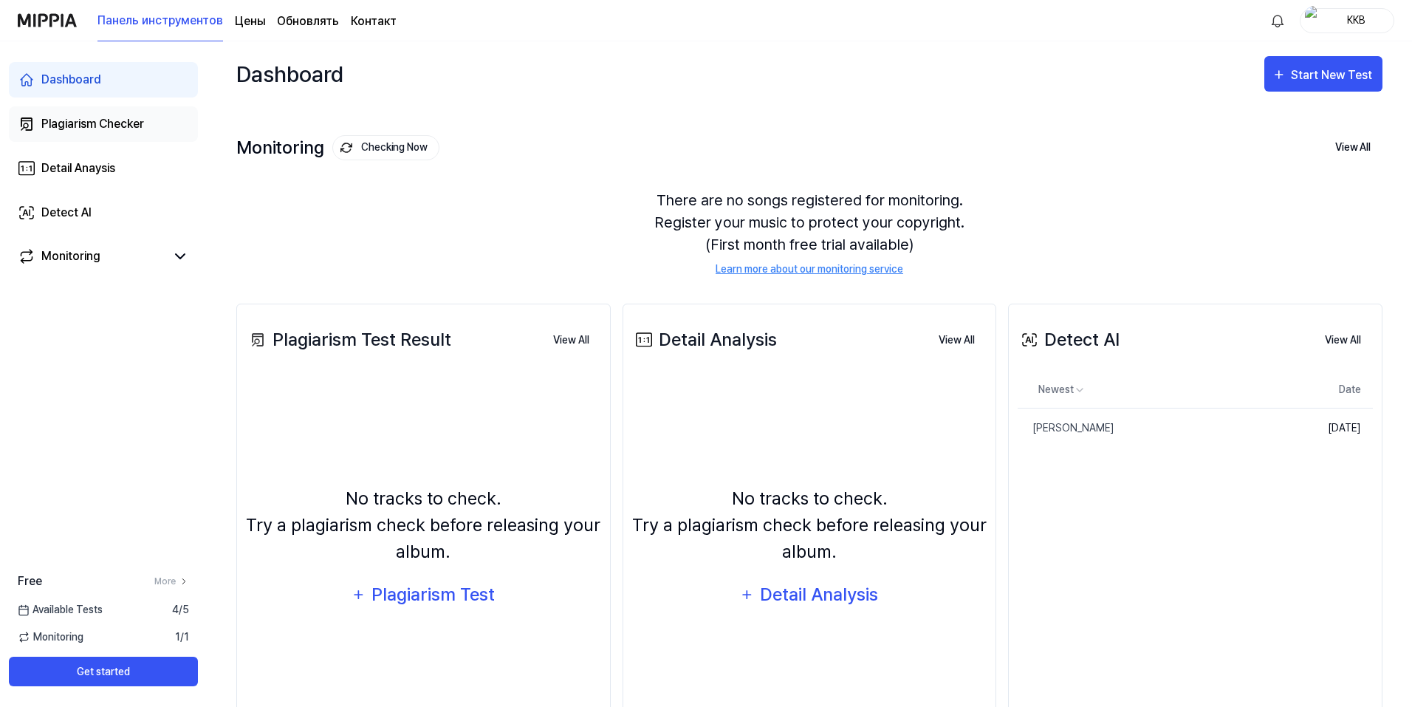
click at [109, 126] on div "Plagiarism Checker" at bounding box center [92, 124] width 103 height 18
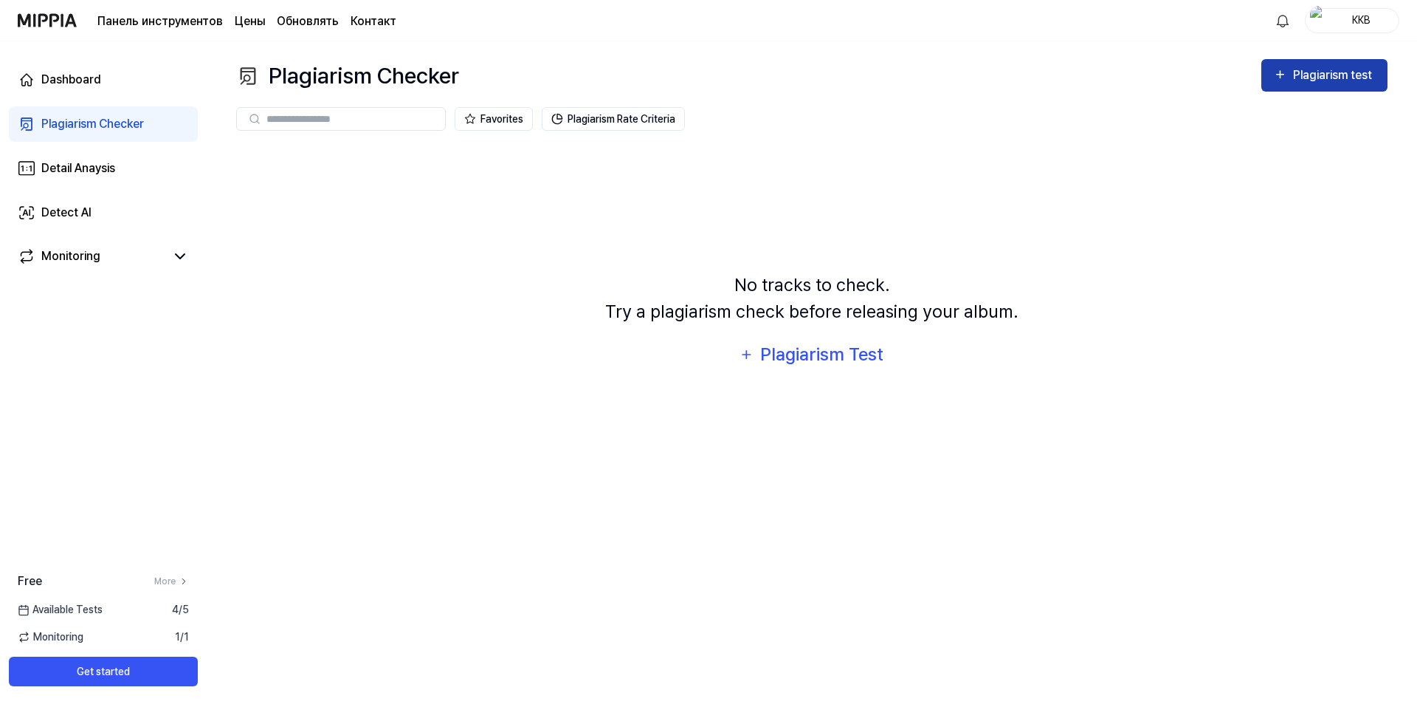
click at [1285, 80] on icon "button" at bounding box center [1280, 75] width 14 height 18
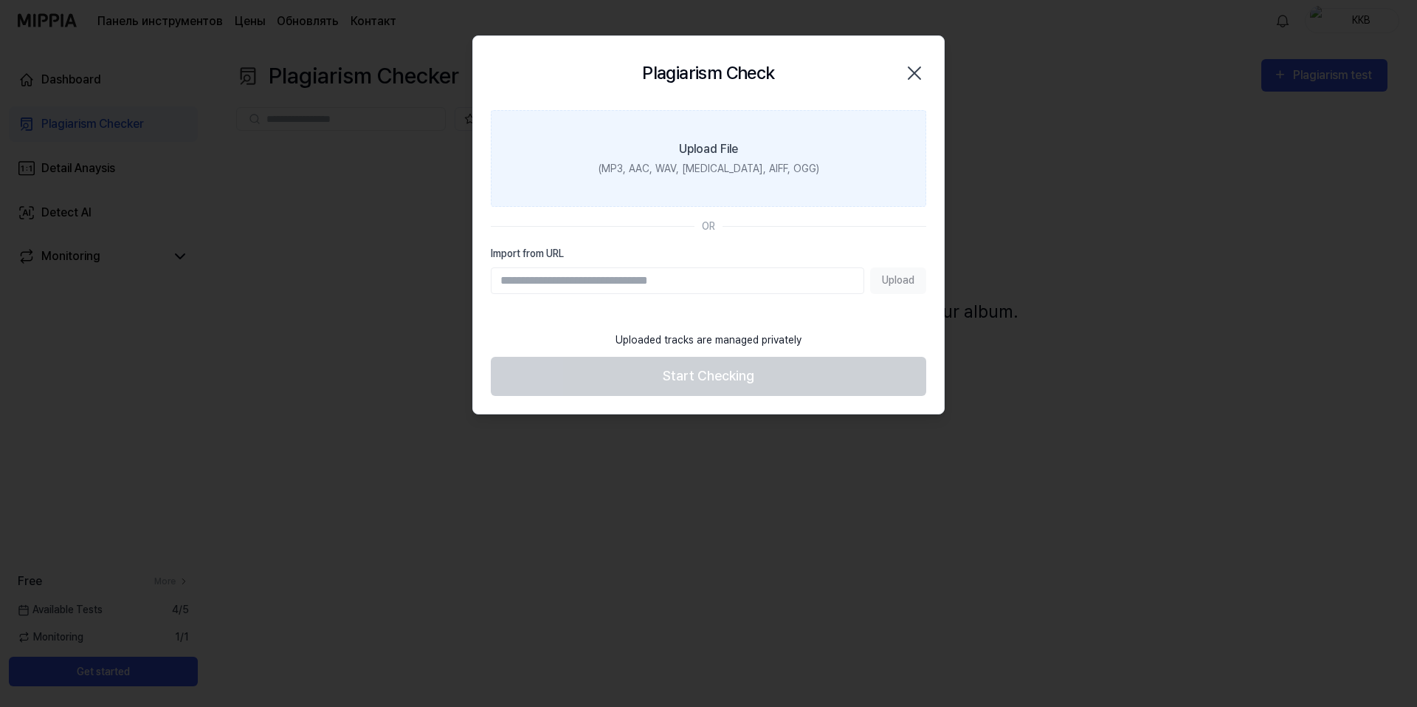
click at [713, 151] on div "Upload File" at bounding box center [708, 149] width 59 height 18
click at [0, 0] on input "Upload File (MP3, AAC, WAV, [MEDICAL_DATA], AIFF, OGG)" at bounding box center [0, 0] width 0 height 0
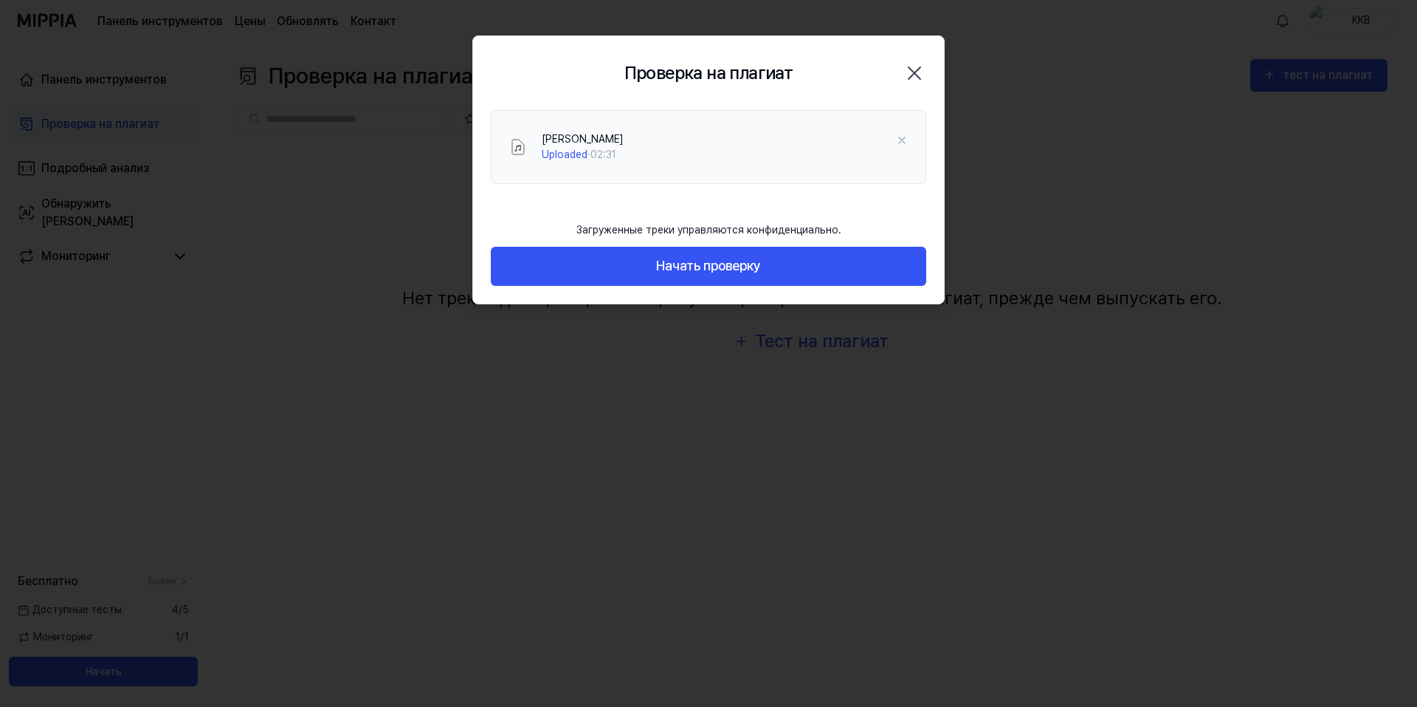
click at [568, 184] on div "AYtó - Сон Uploaded · 02:31" at bounding box center [708, 161] width 471 height 103
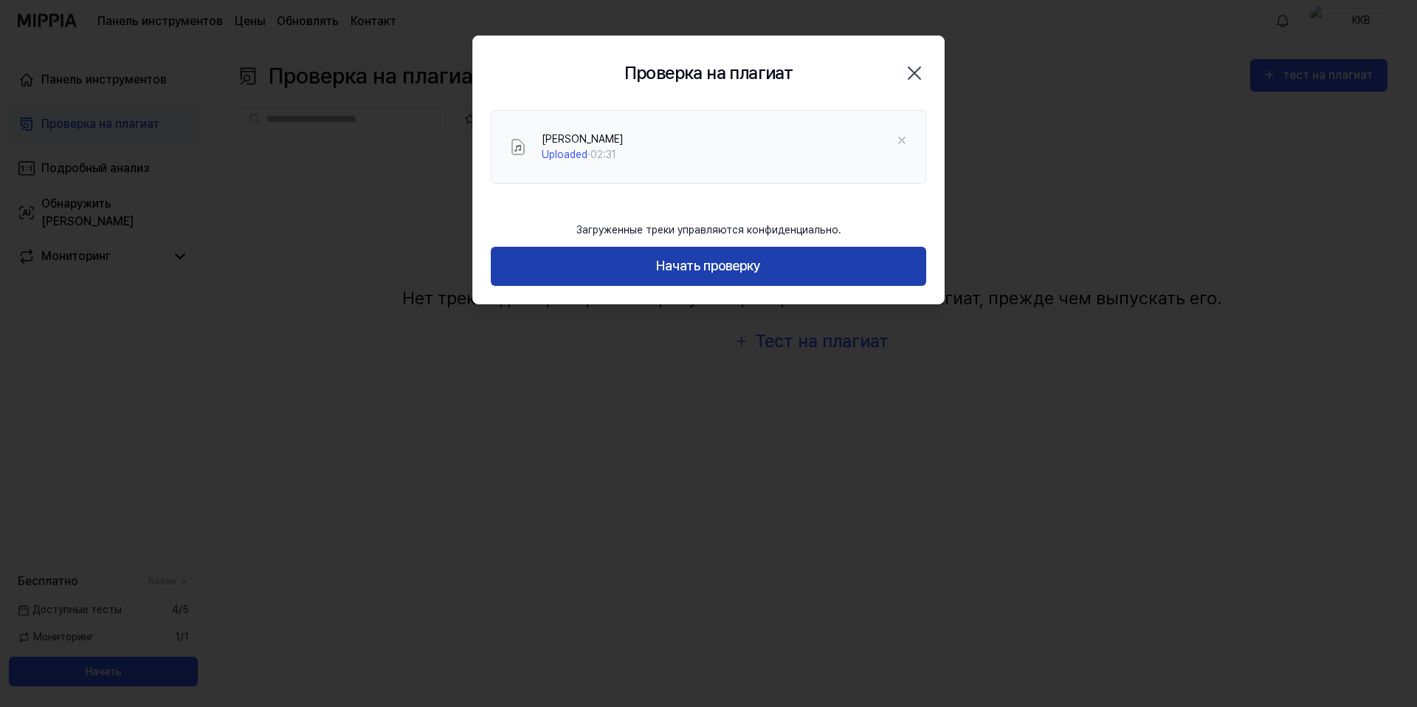
click at [766, 278] on button "Начать проверку" at bounding box center [709, 266] width 436 height 39
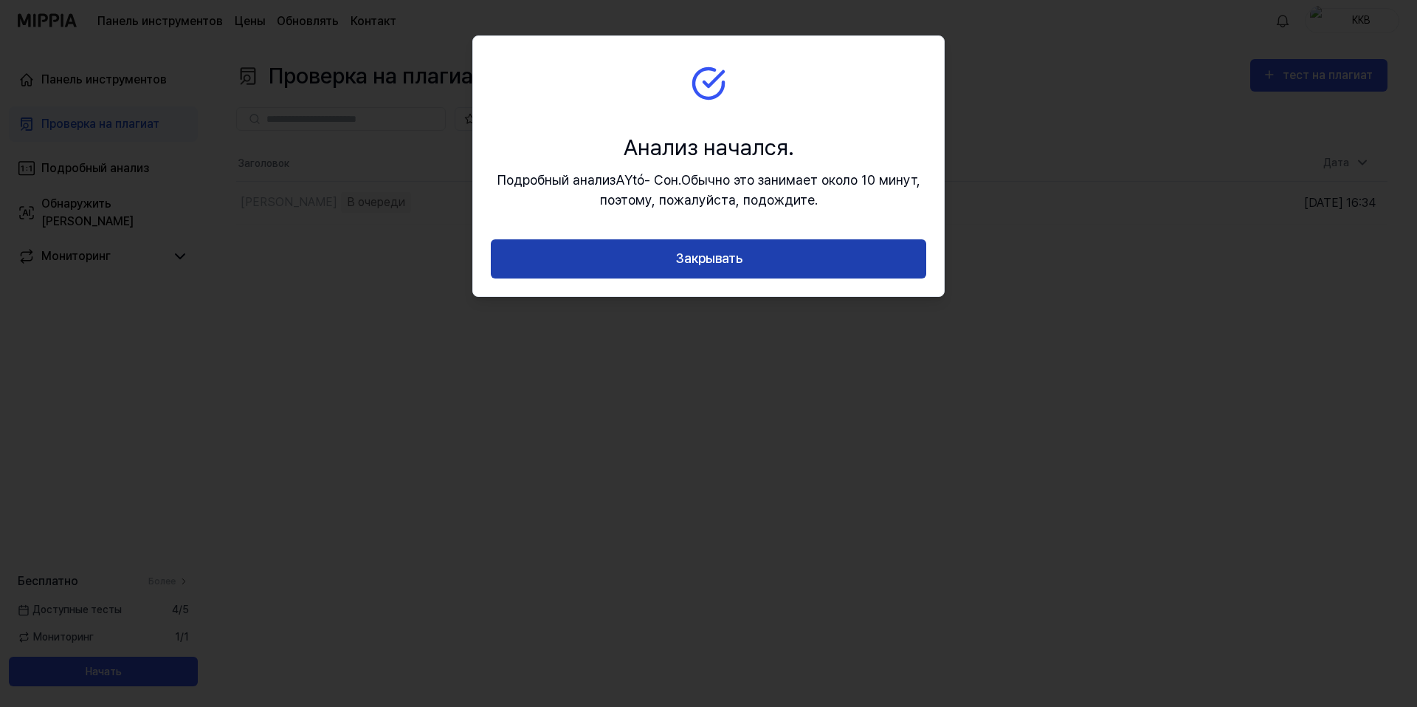
click at [678, 263] on font "Закрывать" at bounding box center [709, 258] width 67 height 16
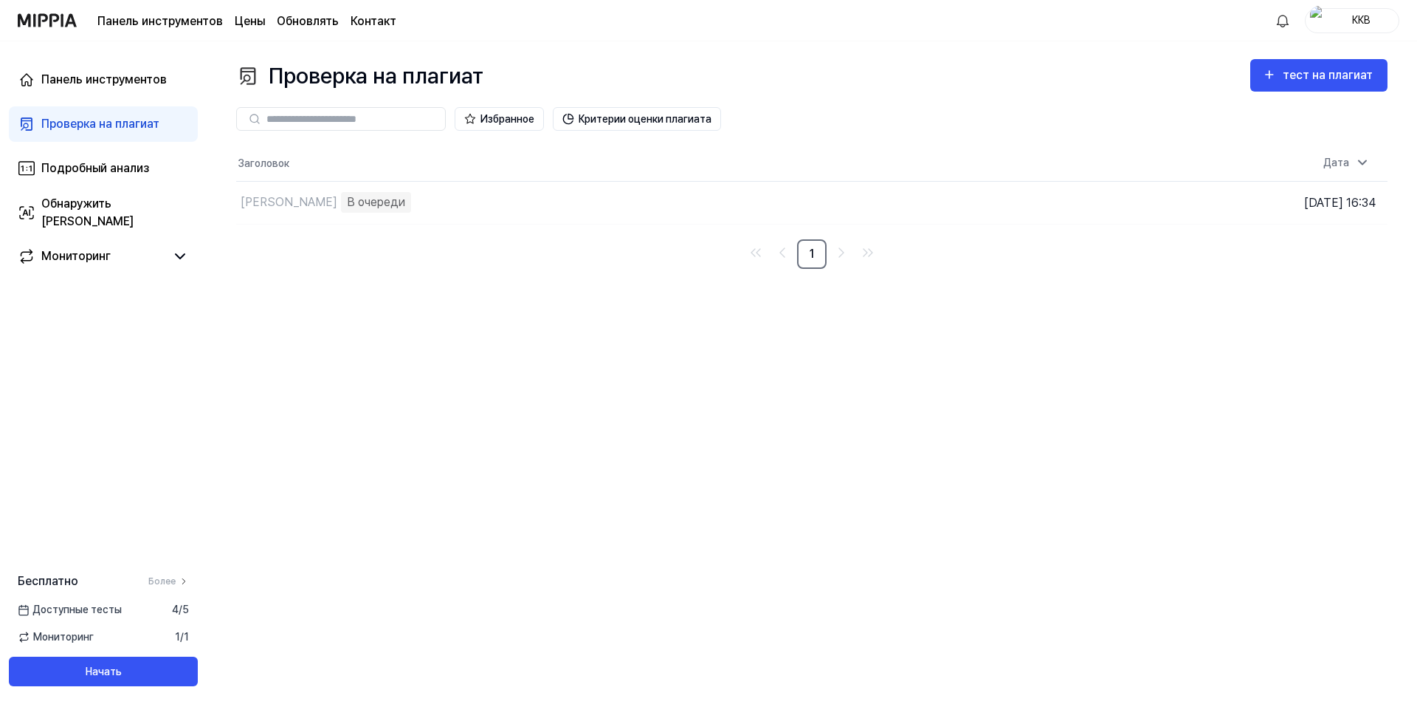
click at [711, 339] on div "Проверка на плагиат тест на плагиат Проверка на плагиат Подробный анализ Обнару…" at bounding box center [812, 373] width 1211 height 665
click at [456, 261] on nav "1" at bounding box center [812, 254] width 1152 height 30
click at [560, 256] on nav "1" at bounding box center [812, 254] width 1152 height 30
click at [537, 276] on div "Проверка на плагиат тест на плагиат Проверка на плагиат Подробный анализ Обнару…" at bounding box center [812, 373] width 1211 height 665
click at [599, 274] on div "Проверка на плагиат тест на плагиат Проверка на плагиат Подробный анализ Обнару…" at bounding box center [812, 373] width 1211 height 665
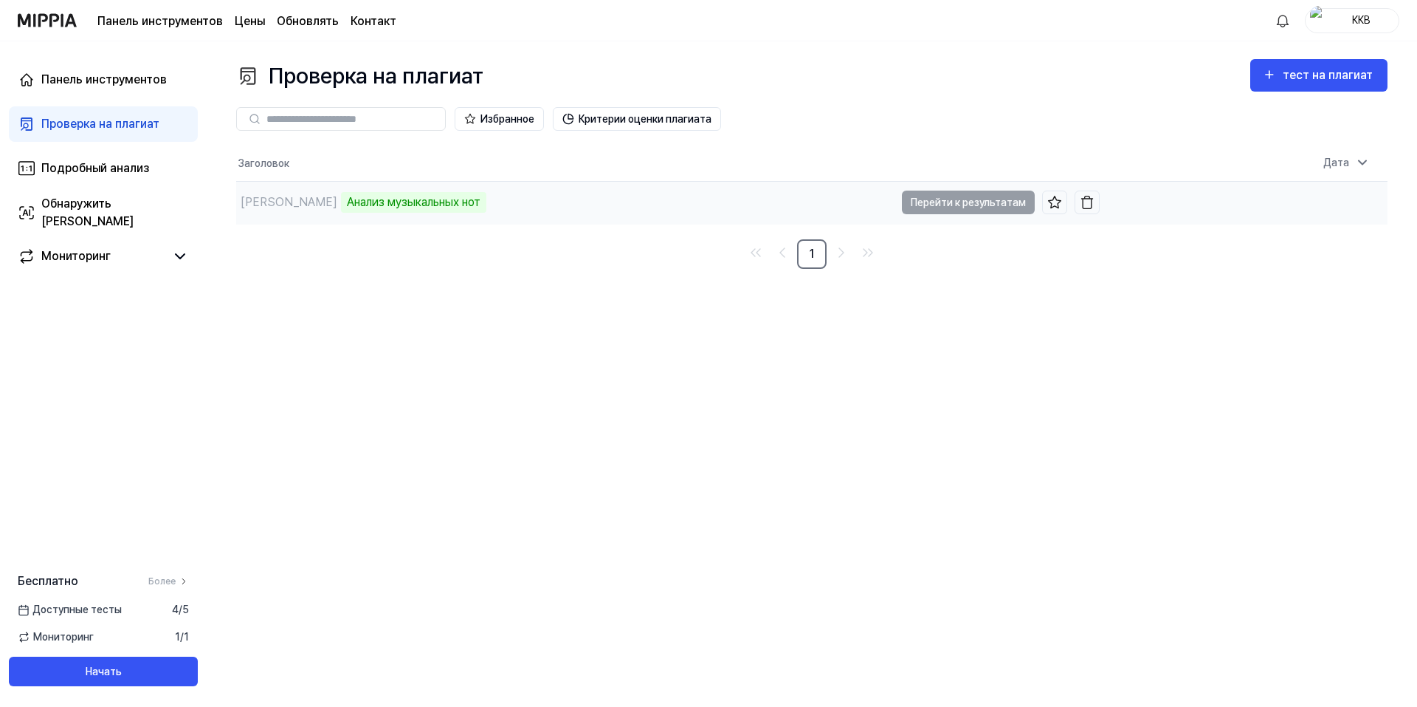
click at [955, 199] on td "AYtó - [PERSON_NAME] музыкальных нот Перейти к результатам" at bounding box center [668, 203] width 864 height 42
click at [580, 257] on nav "1" at bounding box center [812, 254] width 1152 height 30
click at [495, 316] on div "Проверка на плагиат тест на плагиат Проверка на плагиат Подробный анализ Обнару…" at bounding box center [812, 373] width 1211 height 665
click at [523, 337] on div "Проверка на плагиат тест на плагиат Проверка на плагиат Подробный анализ Обнару…" at bounding box center [812, 373] width 1211 height 665
click at [532, 317] on div "Проверка на плагиат тест на плагиат Проверка на плагиат Подробный анализ Обнару…" at bounding box center [812, 373] width 1211 height 665
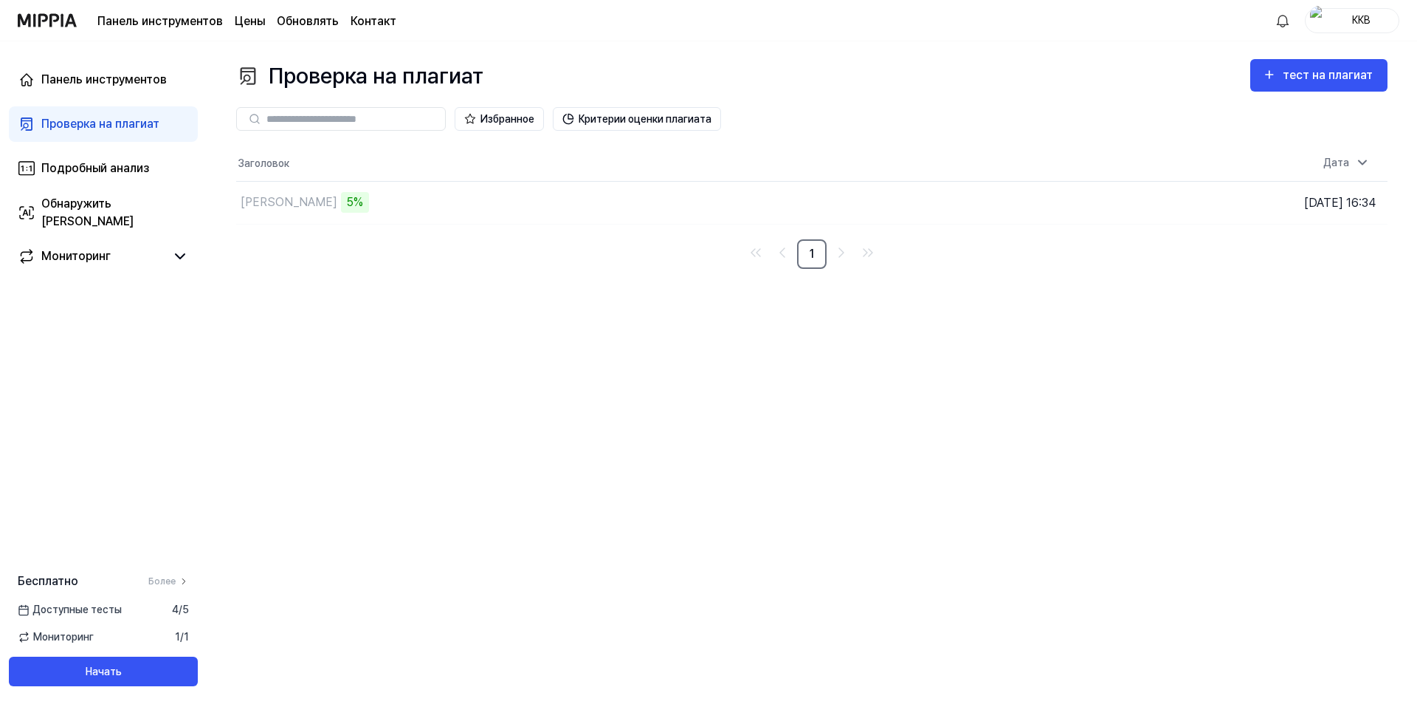
click at [498, 300] on div "Проверка на плагиат тест на плагиат Проверка на плагиат Подробный анализ Обнару…" at bounding box center [812, 373] width 1211 height 665
click at [498, 299] on div "Проверка на плагиат тест на плагиат Проверка на плагиат Подробный анализ Обнару…" at bounding box center [812, 373] width 1211 height 665
click at [953, 202] on td "AYtó - Сон 6% Перейти к результатам" at bounding box center [668, 203] width 864 height 42
click at [424, 200] on div "AYtó - Сон 7%" at bounding box center [565, 203] width 659 height 42
click at [450, 306] on div "Проверка на плагиат тест на плагиат Проверка на плагиат Подробный анализ Обнару…" at bounding box center [812, 373] width 1211 height 665
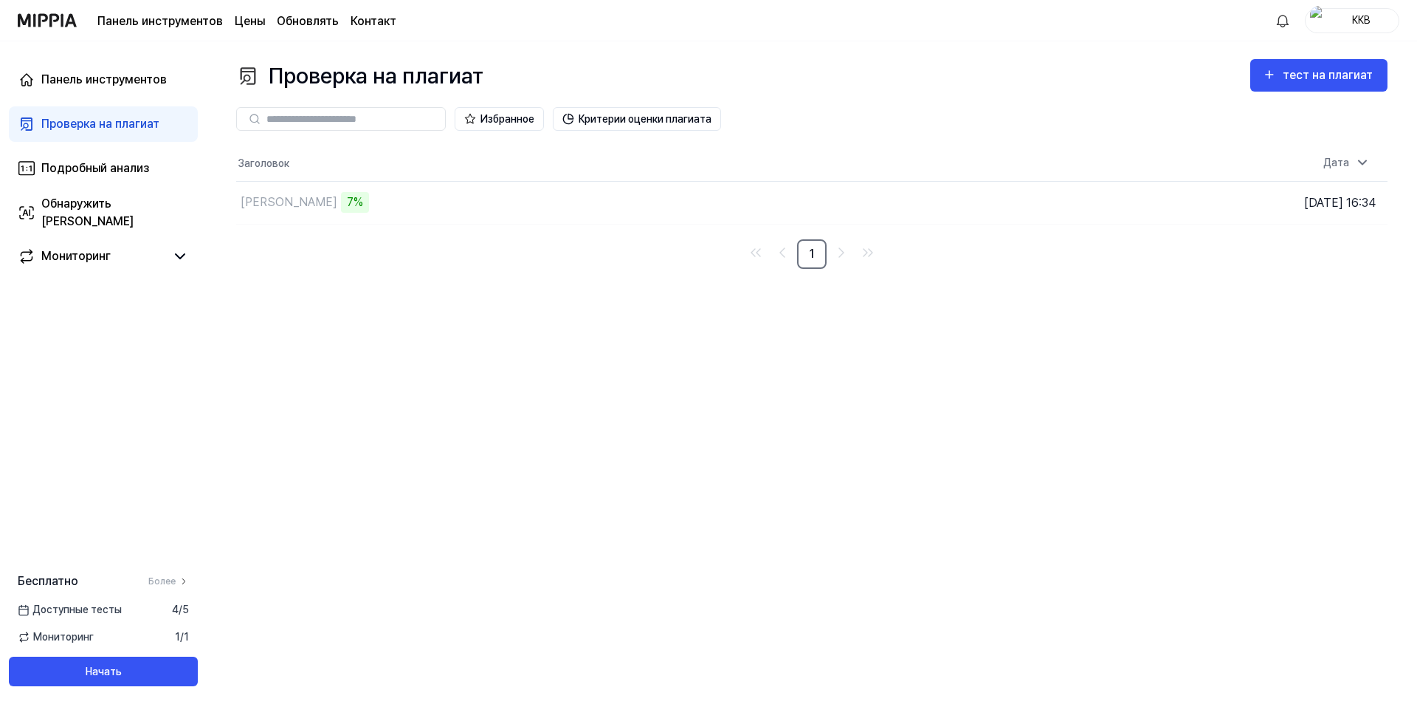
click at [487, 294] on div "Проверка на плагиат тест на плагиат Проверка на плагиат Подробный анализ Обнару…" at bounding box center [812, 373] width 1211 height 665
click at [282, 202] on font "[PERSON_NAME]" at bounding box center [289, 202] width 97 height 14
click at [527, 277] on div "Проверка на плагиат тест на плагиат Проверка на плагиат Подробный анализ Обнару…" at bounding box center [812, 373] width 1211 height 665
click at [527, 278] on div "Проверка на плагиат тест на плагиат Проверка на плагиат Подробный анализ Обнару…" at bounding box center [812, 373] width 1211 height 665
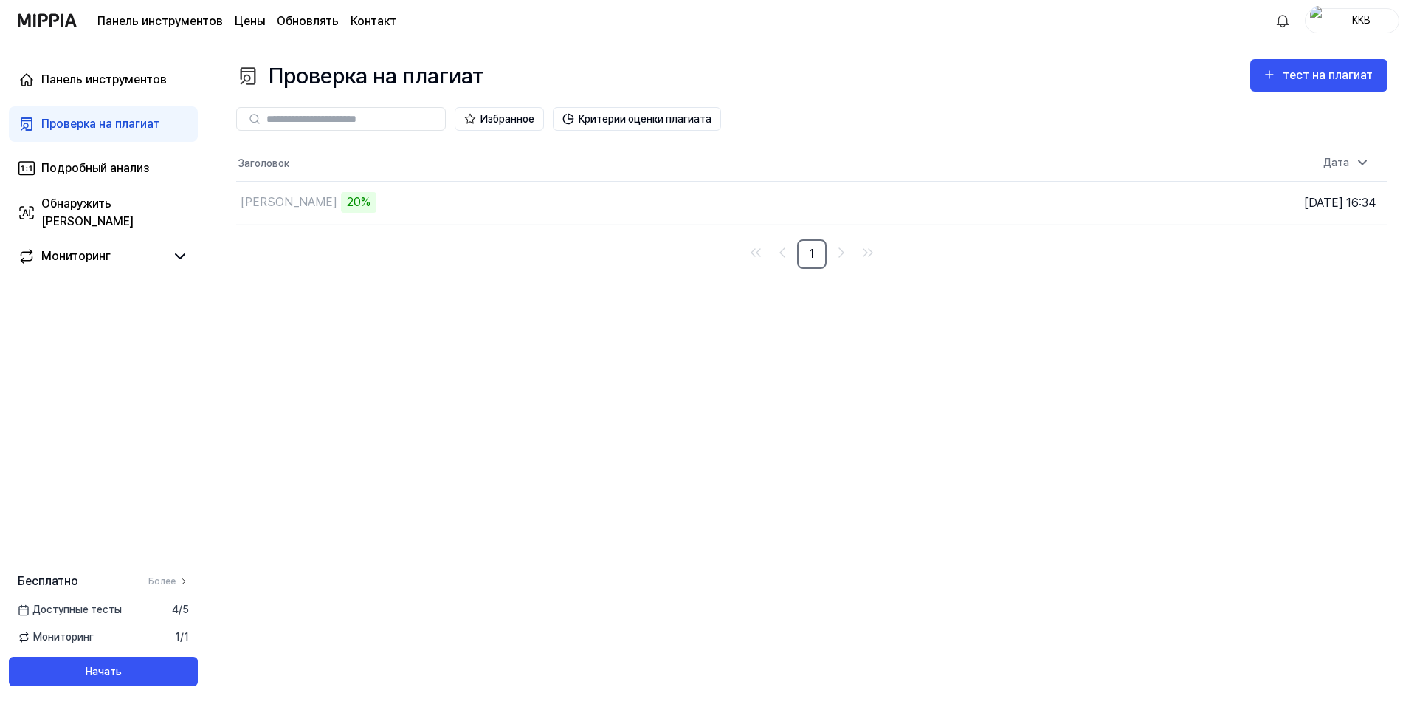
click at [520, 276] on div "Проверка на плагиат тест на плагиат Проверка на плагиат Подробный анализ Обнару…" at bounding box center [812, 373] width 1211 height 665
click at [355, 246] on nav "1" at bounding box center [812, 254] width 1152 height 30
click at [356, 244] on nav "1" at bounding box center [812, 254] width 1152 height 30
click at [363, 278] on div "Проверка на плагиат тест на плагиат Проверка на плагиат Подробный анализ Обнару…" at bounding box center [812, 373] width 1211 height 665
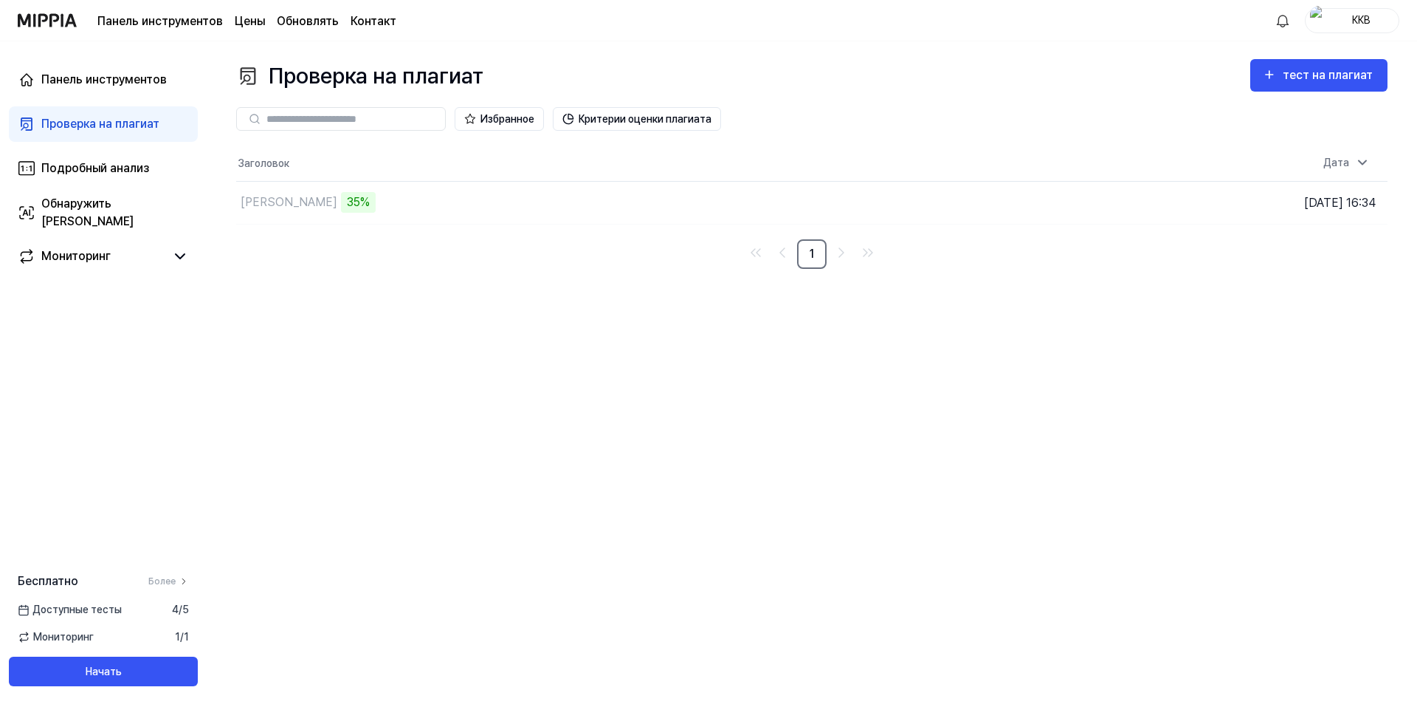
click at [363, 277] on div "Проверка на плагиат тест на плагиат Проверка на плагиат Подробный анализ Обнару…" at bounding box center [812, 373] width 1211 height 665
click at [360, 272] on div "Проверка на плагиат тест на плагиат Проверка на плагиат Подробный анализ Обнару…" at bounding box center [812, 373] width 1211 height 665
click at [363, 264] on nav "1" at bounding box center [812, 254] width 1152 height 30
click at [357, 253] on nav "1" at bounding box center [812, 254] width 1152 height 30
click at [616, 119] on font "Критерии оценки плагиата" at bounding box center [645, 119] width 133 height 12
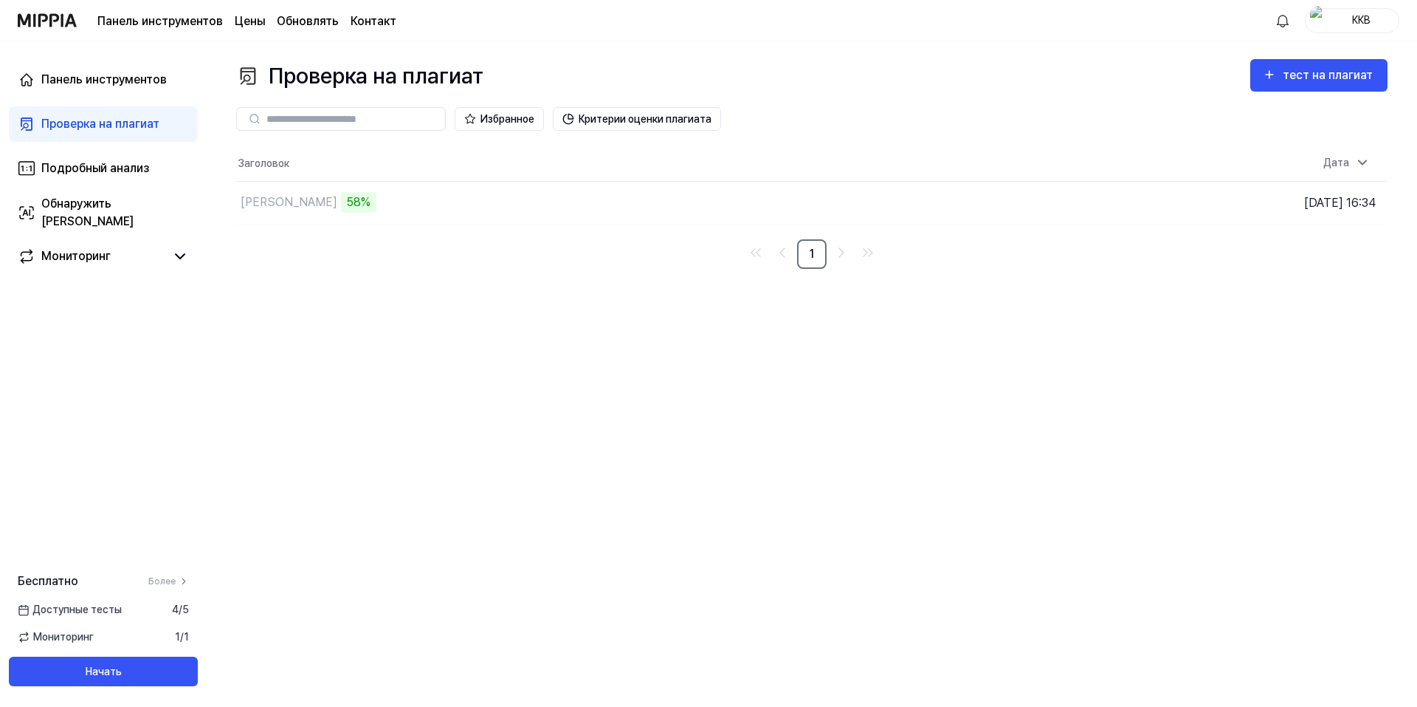
click at [668, 333] on div "Проверка на плагиат тест на плагиат Проверка на плагиат Подробный анализ Обнару…" at bounding box center [812, 373] width 1211 height 665
click at [715, 265] on nav "1" at bounding box center [812, 254] width 1152 height 30
click at [530, 204] on div "[PERSON_NAME]" at bounding box center [565, 203] width 659 height 42
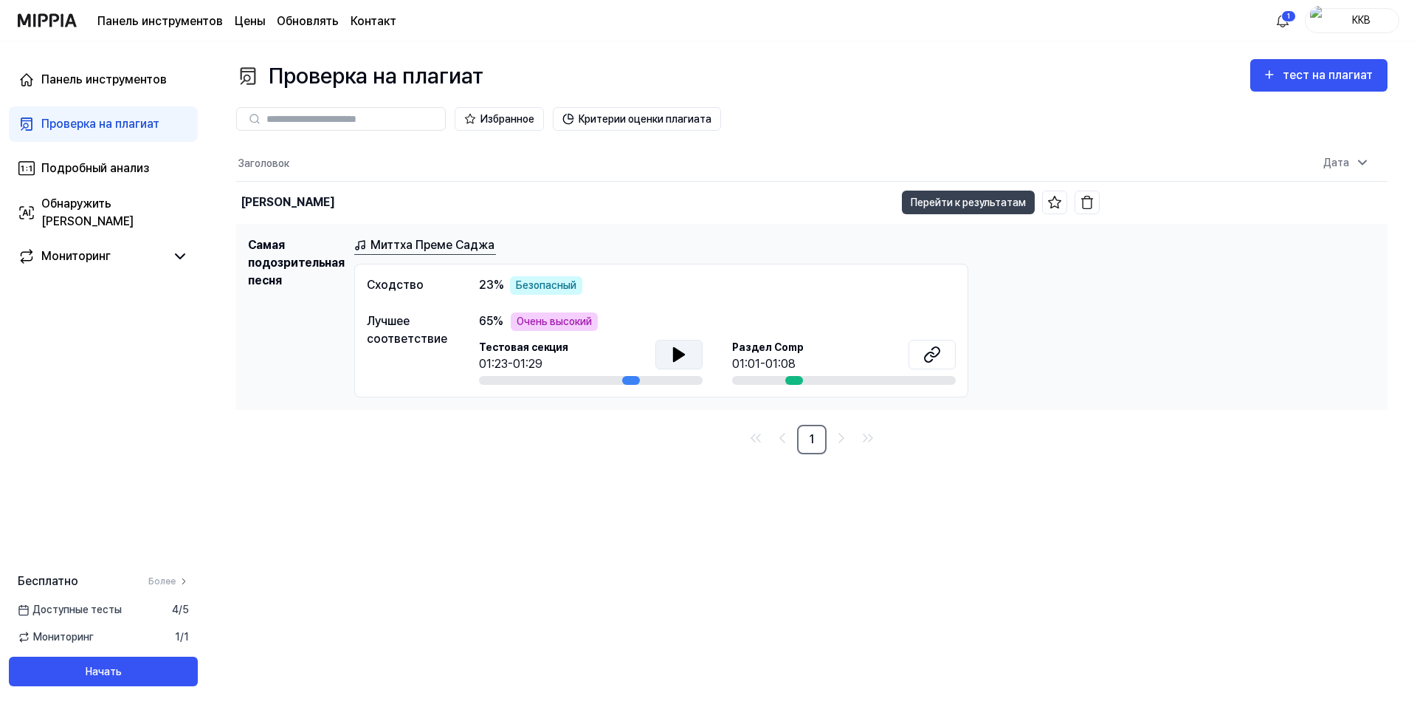
click at [684, 354] on icon at bounding box center [679, 355] width 18 height 18
click at [680, 352] on icon at bounding box center [679, 355] width 18 height 18
click at [938, 355] on icon at bounding box center [933, 355] width 18 height 18
click at [726, 238] on div "Миттха Преме Саджа" at bounding box center [865, 245] width 1022 height 18
click at [682, 360] on icon at bounding box center [679, 355] width 18 height 18
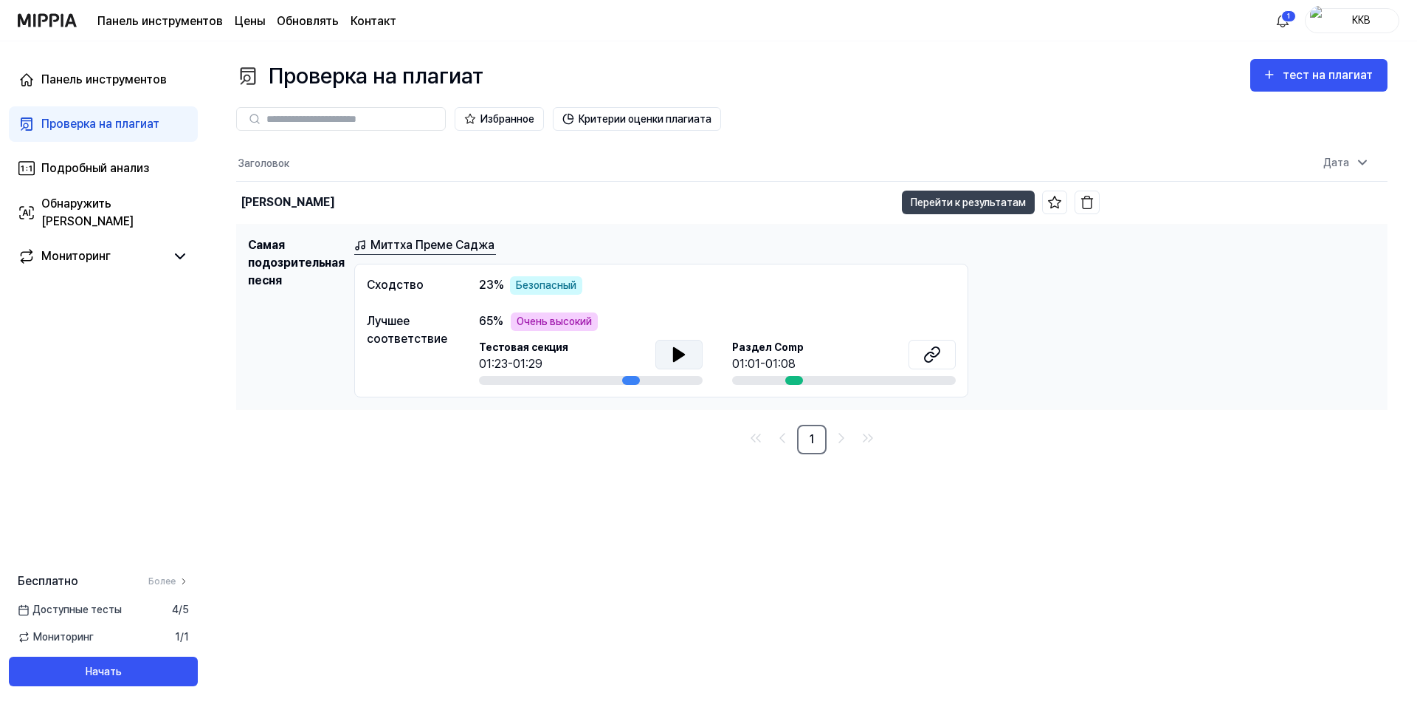
click at [563, 227] on td "Самая подозрительная песня Миттха Преме Саджа Сходство 23 % Безопасный Лучшее с…" at bounding box center [812, 316] width 1152 height 185
click at [560, 218] on div "[PERSON_NAME]" at bounding box center [565, 203] width 659 height 42
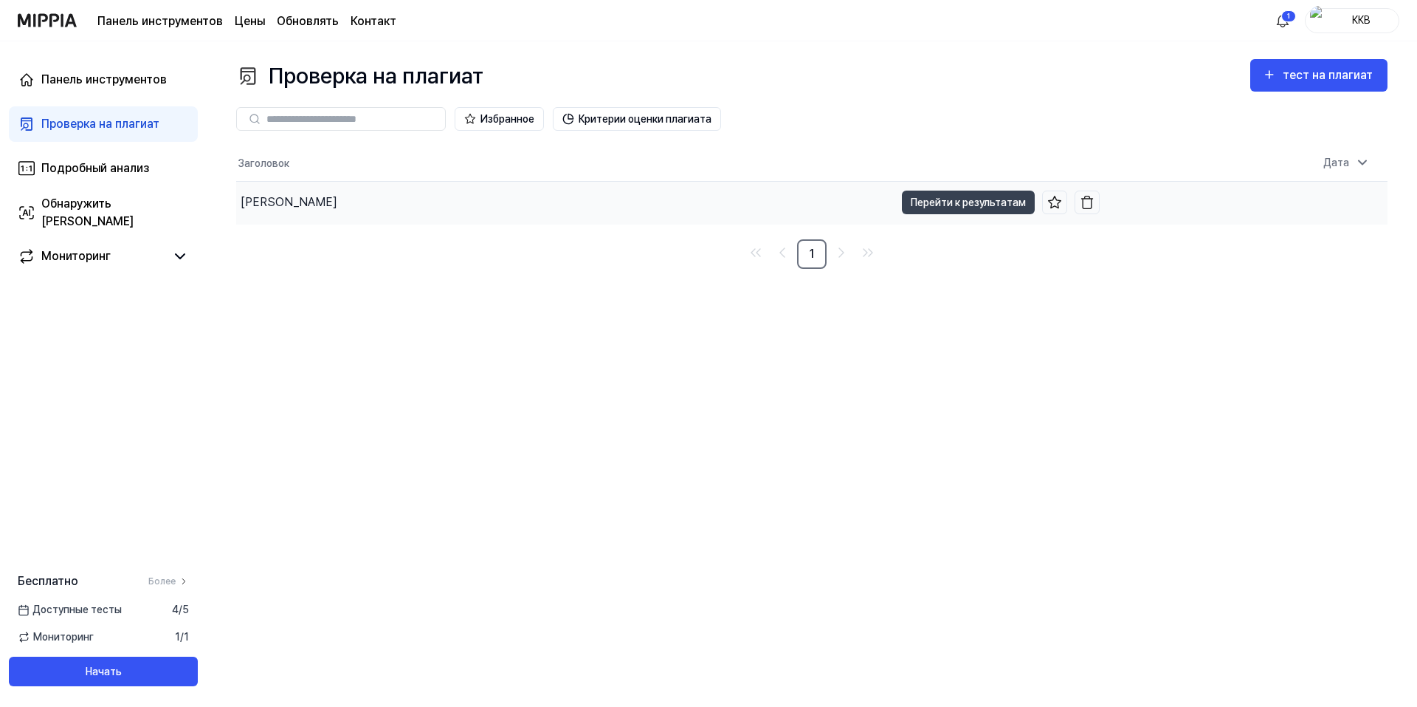
click at [562, 216] on div "[PERSON_NAME]" at bounding box center [565, 203] width 659 height 42
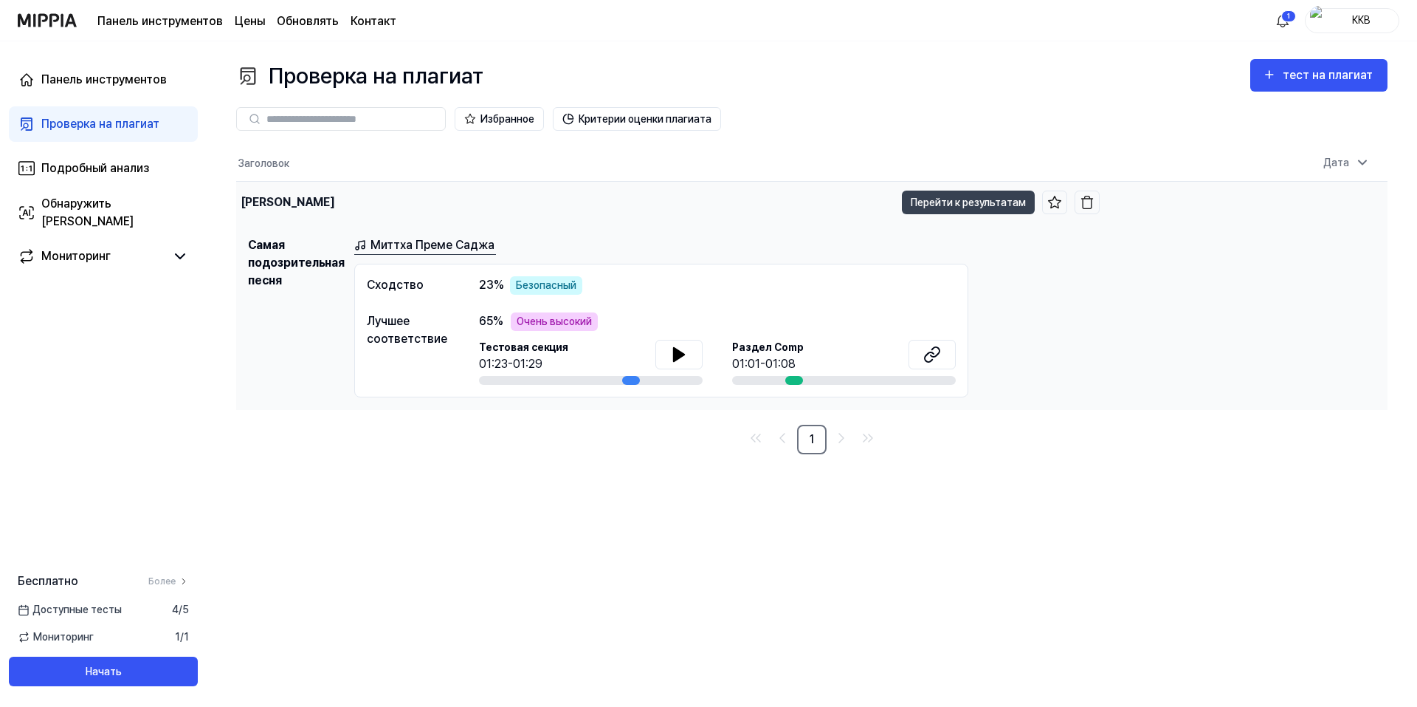
click at [565, 215] on div "[PERSON_NAME]" at bounding box center [565, 203] width 659 height 42
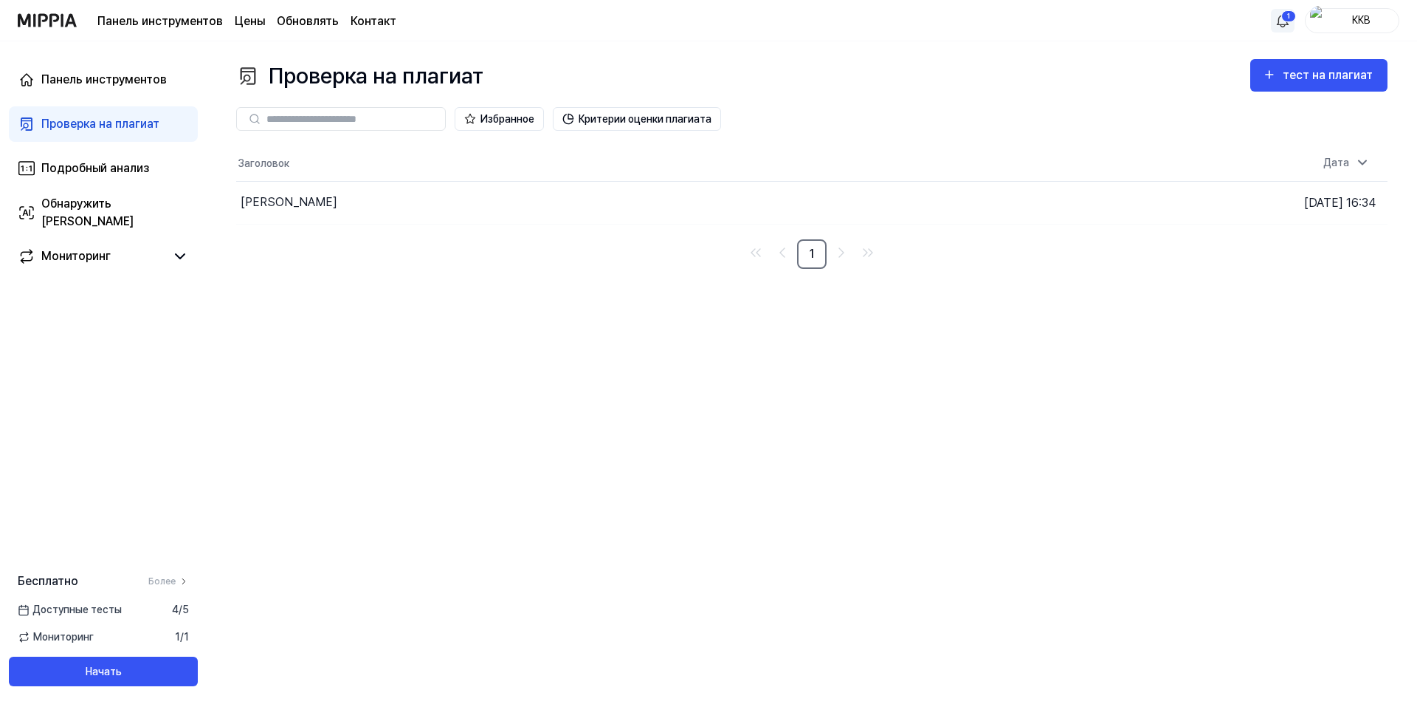
click at [1282, 21] on html "Панель инструментов Цены Обновлять Контакт 1 ККВ Панель инструментов Проверка н…" at bounding box center [708, 353] width 1417 height 707
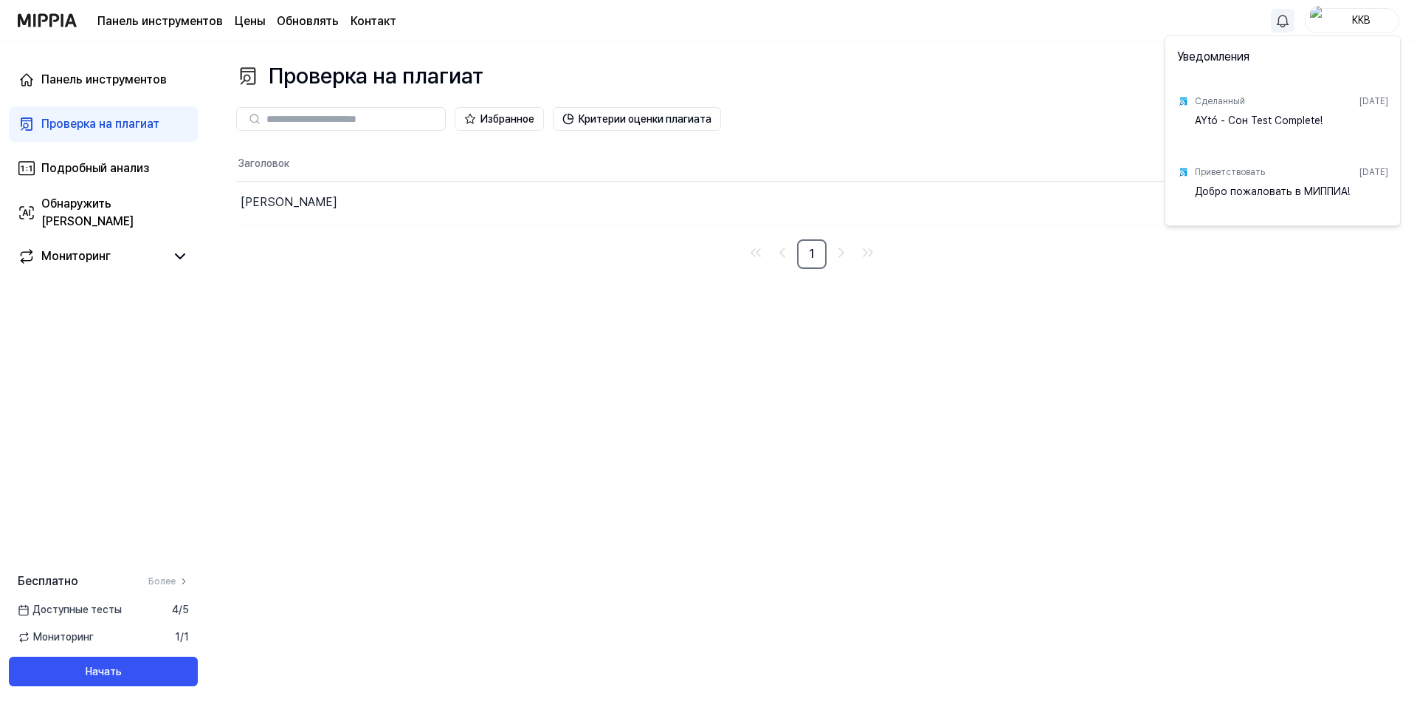
click at [899, 28] on html "Панель инструментов Цены Обновлять Контакт ККВ Панель инструментов Проверка на …" at bounding box center [708, 353] width 1417 height 707
